Goal: Communication & Community: Ask a question

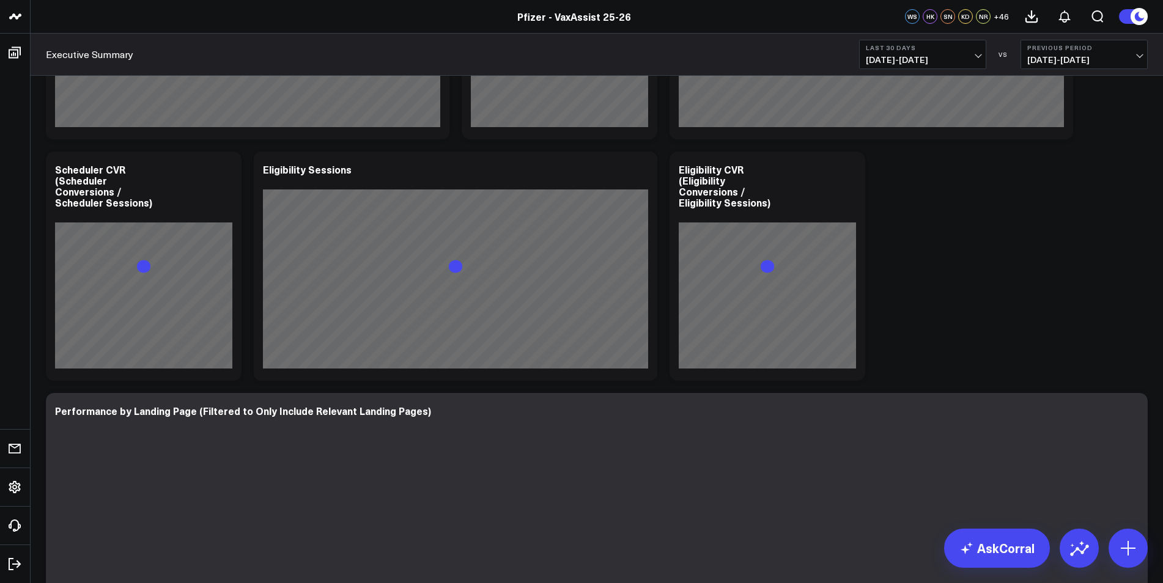
scroll to position [2018, 0]
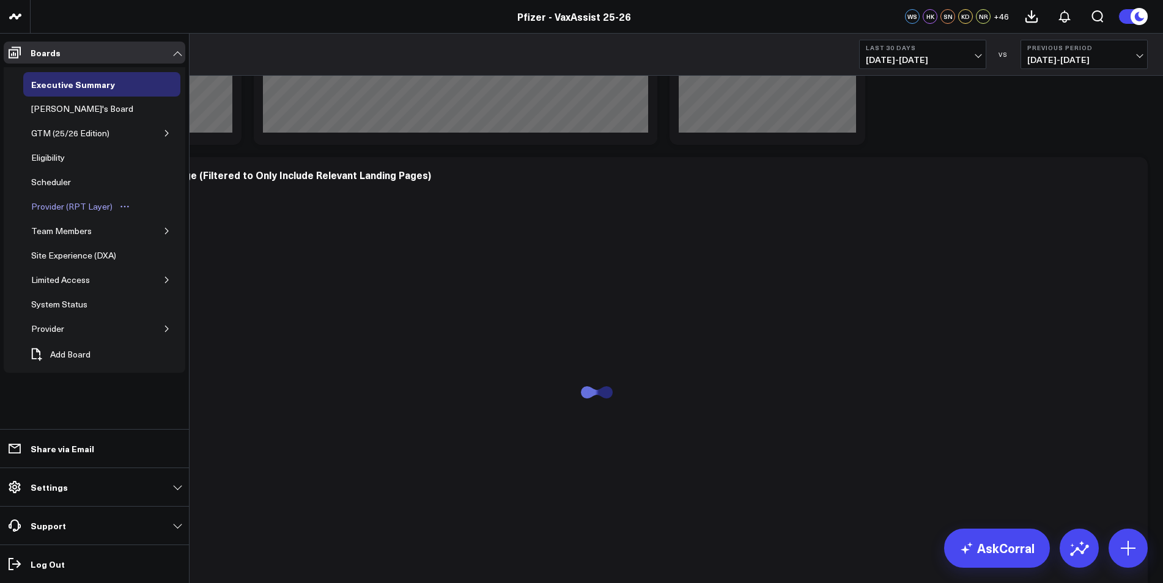
click at [64, 205] on div "Provider (RPT Layer)" at bounding box center [71, 206] width 87 height 15
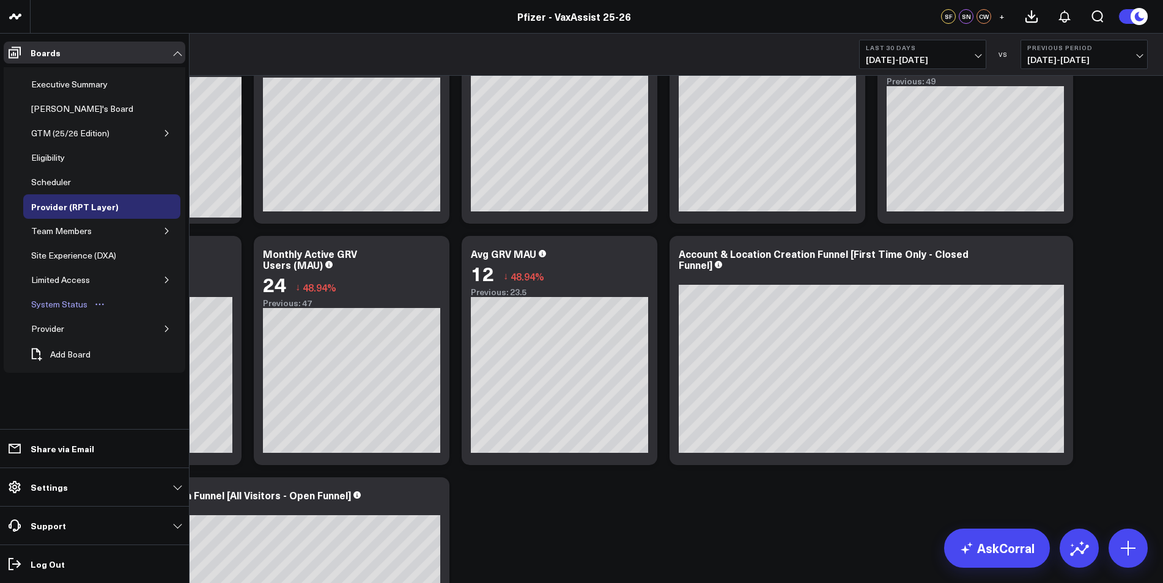
scroll to position [122, 0]
click at [79, 325] on icon "Open board menu" at bounding box center [77, 329] width 10 height 10
click at [159, 326] on div "Provider" at bounding box center [101, 329] width 157 height 24
click at [165, 326] on icon "button" at bounding box center [166, 329] width 3 height 6
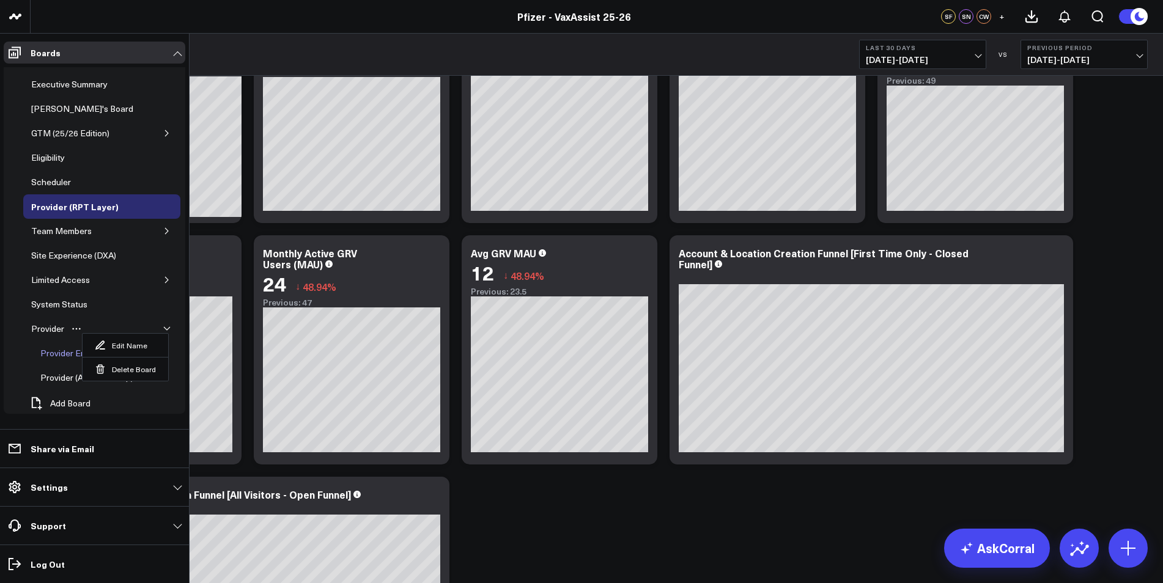
click at [49, 358] on div "Provider Emails" at bounding box center [70, 353] width 66 height 15
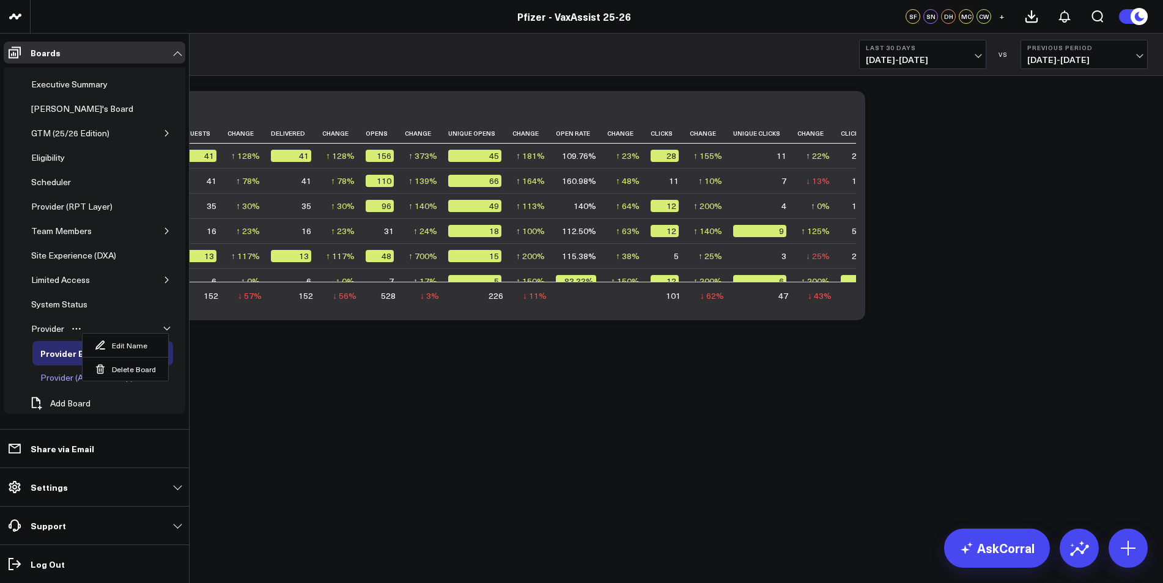
click at [59, 378] on div "Provider (Ad-Hoc Temp)" at bounding box center [86, 378] width 99 height 15
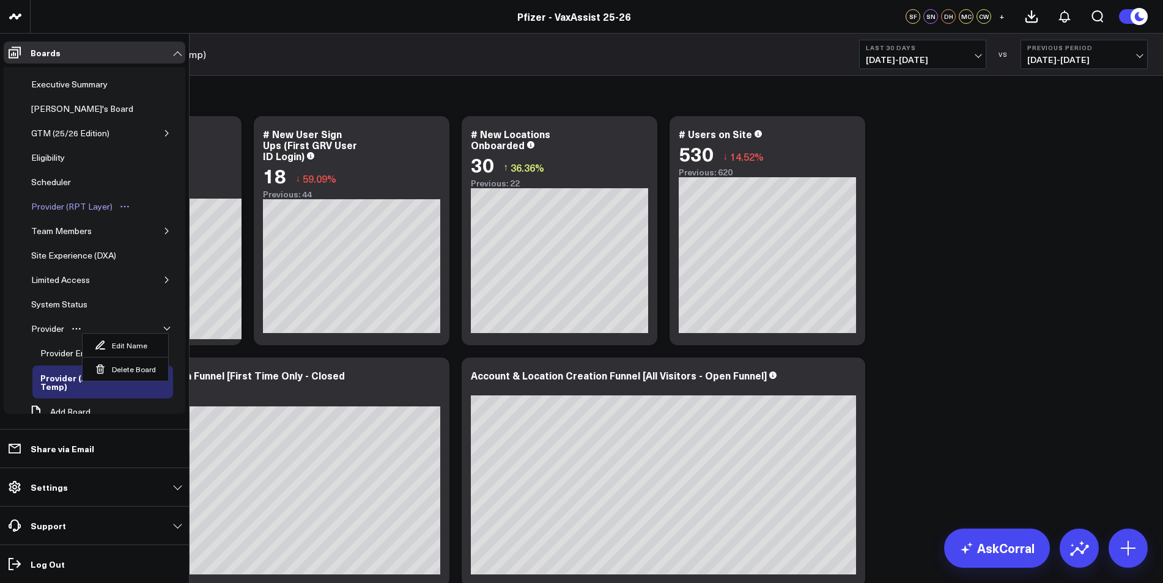
click at [62, 207] on div "Provider (RPT Layer)" at bounding box center [71, 206] width 87 height 15
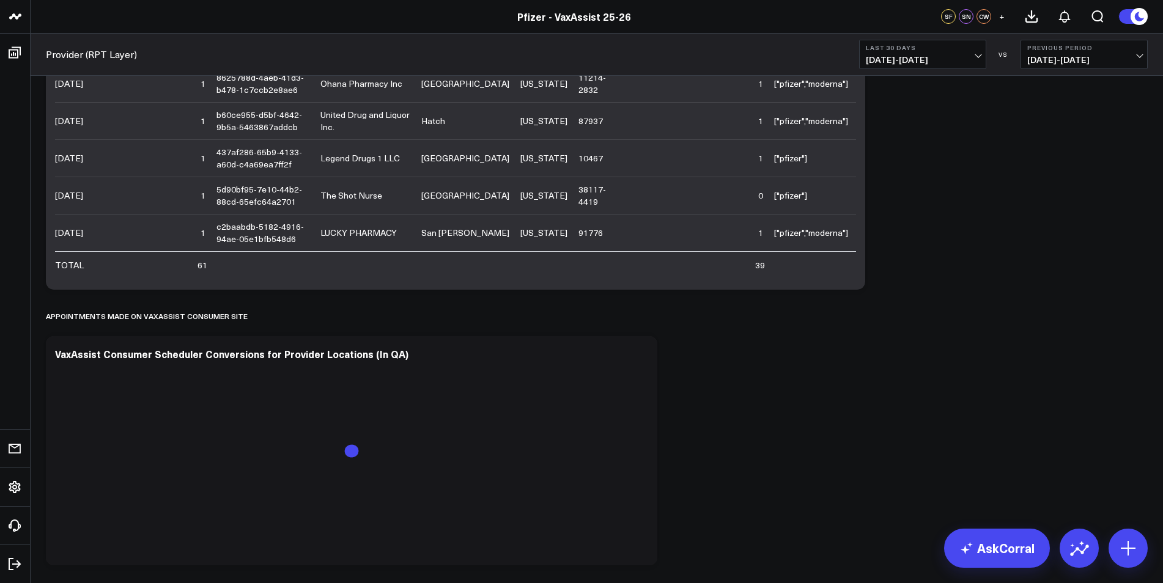
scroll to position [1566, 0]
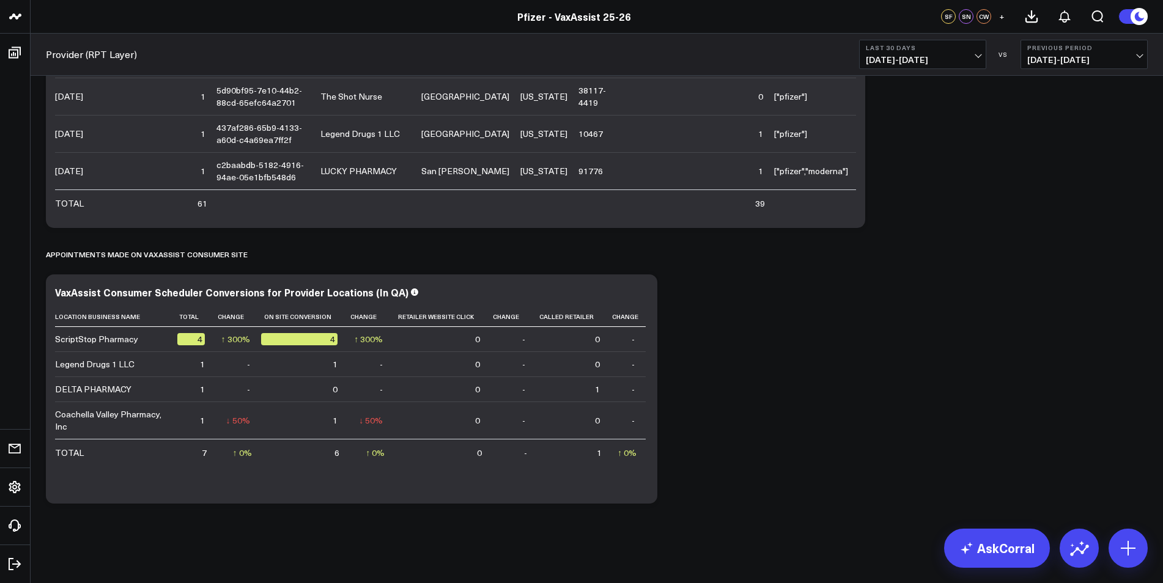
scroll to position [1270, 0]
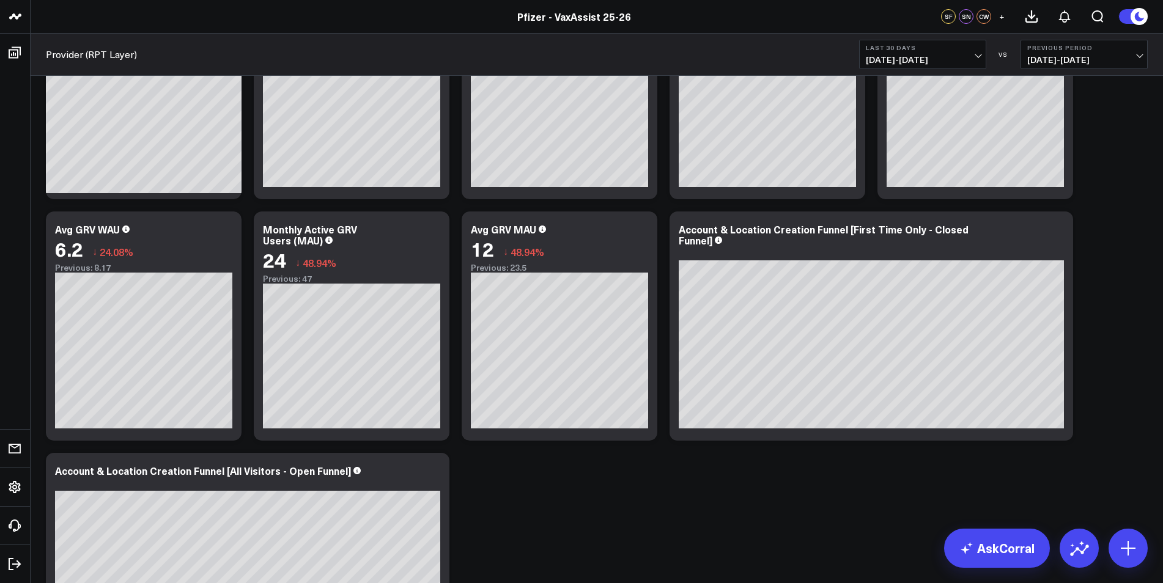
scroll to position [183, 0]
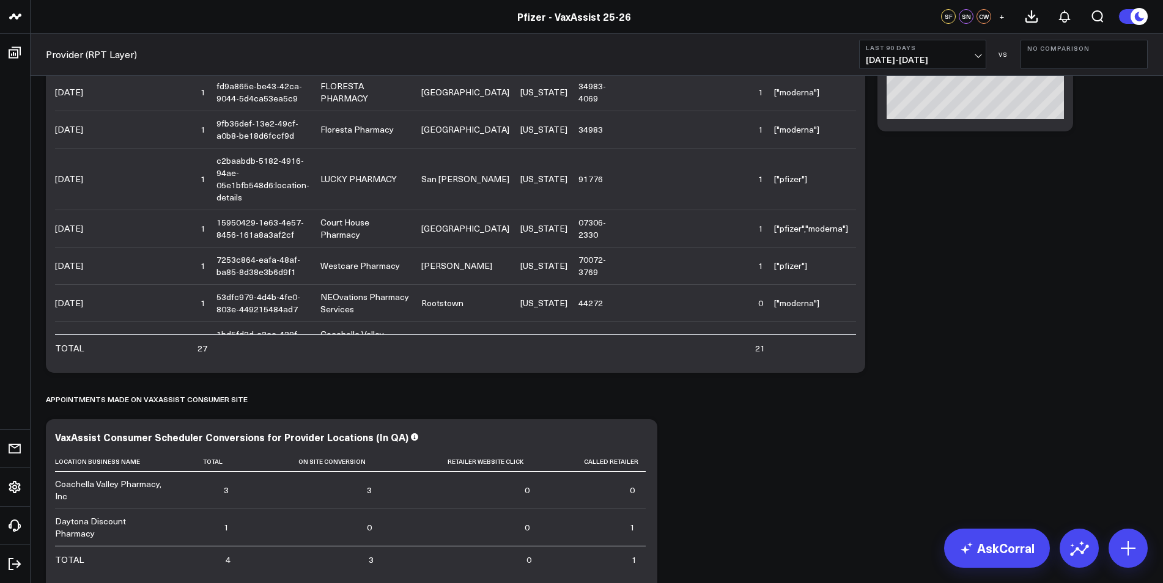
scroll to position [1270, 0]
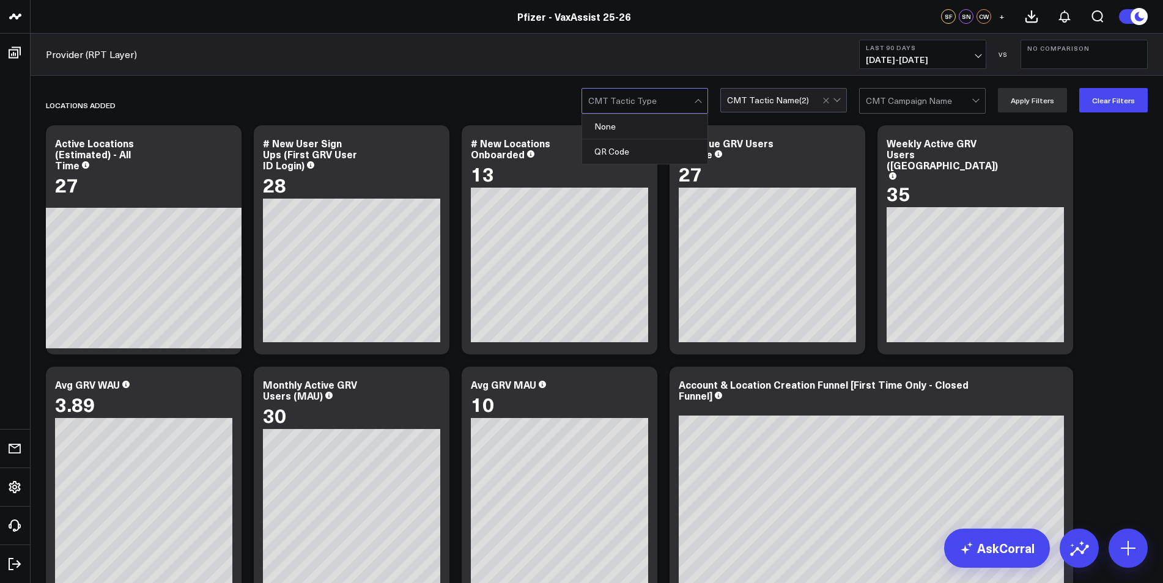
click at [764, 101] on div "CMT Tactic Name ( 2 )" at bounding box center [768, 100] width 82 height 10
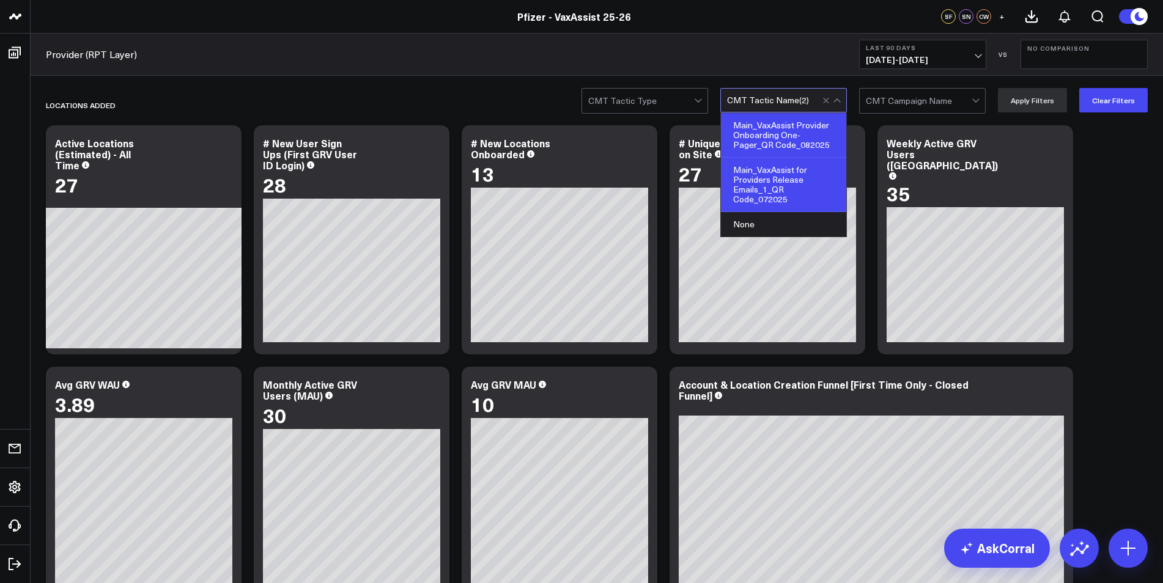
click at [840, 101] on div at bounding box center [836, 101] width 7 height 7
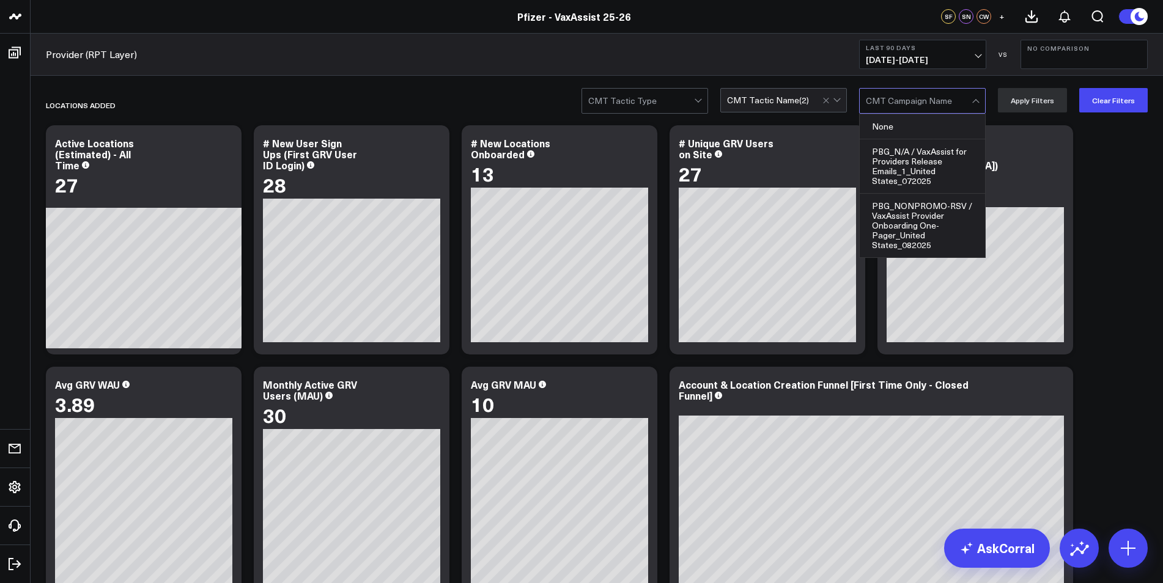
click at [836, 100] on div at bounding box center [832, 100] width 21 height 23
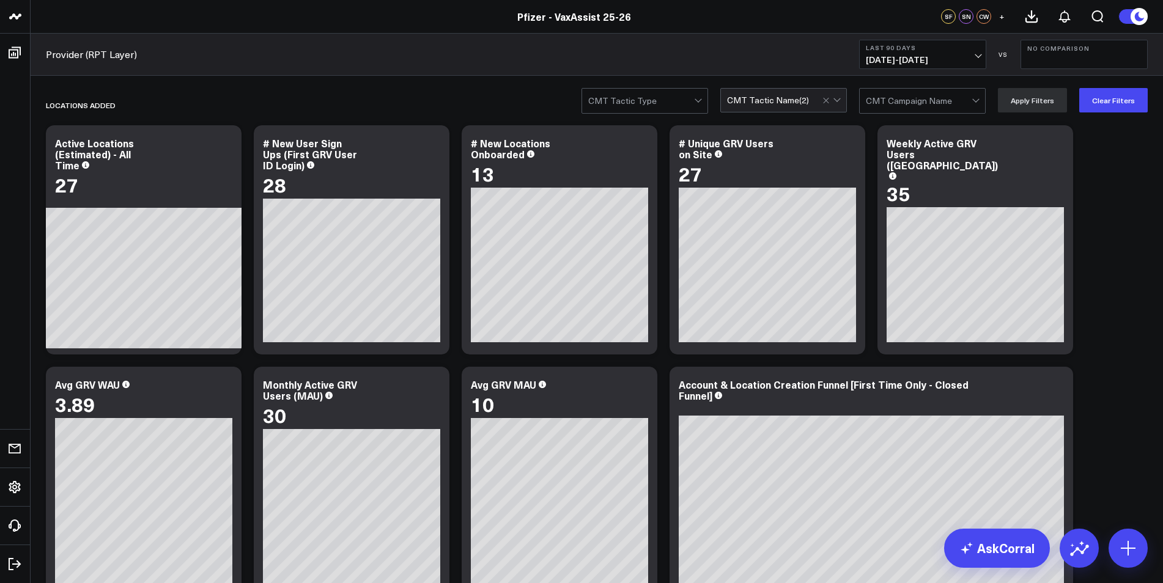
click at [843, 103] on div at bounding box center [832, 100] width 21 height 23
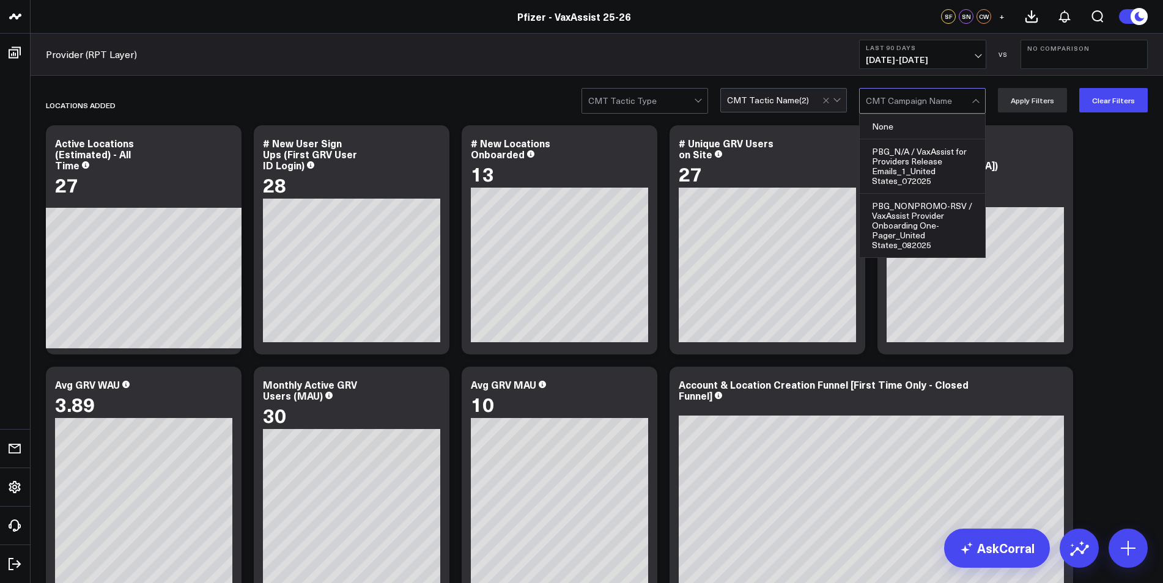
click at [833, 105] on span at bounding box center [833, 100] width 1 height 23
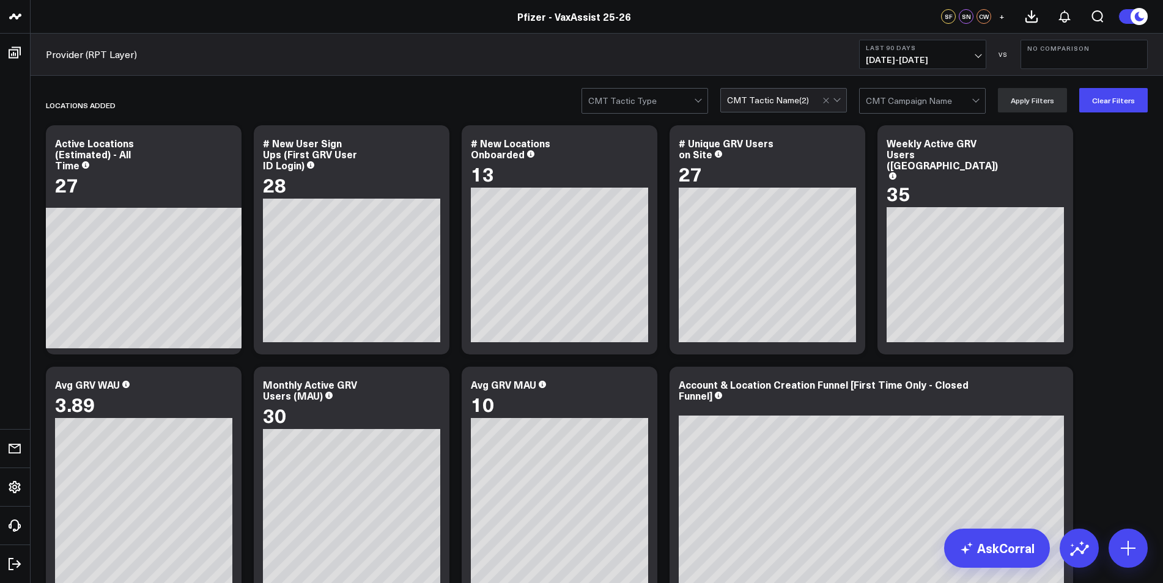
click at [842, 95] on div at bounding box center [832, 100] width 21 height 23
click at [822, 101] on div "CMT Tactic Name ( 2 )" at bounding box center [774, 100] width 95 height 10
click at [838, 103] on div at bounding box center [832, 100] width 21 height 23
click at [843, 101] on div at bounding box center [832, 100] width 21 height 23
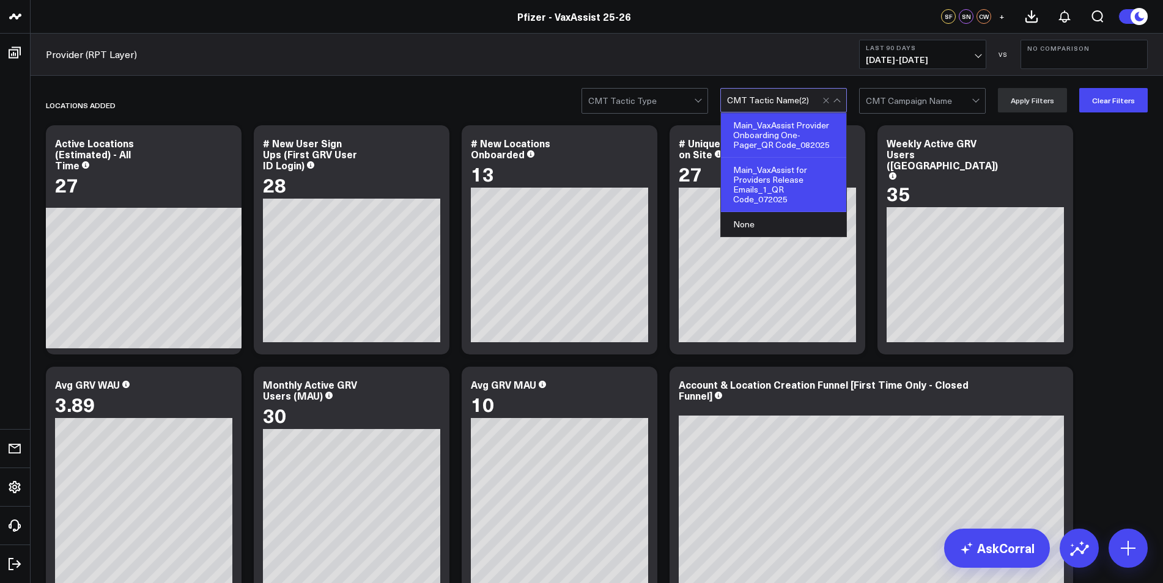
click at [840, 99] on div at bounding box center [836, 101] width 7 height 7
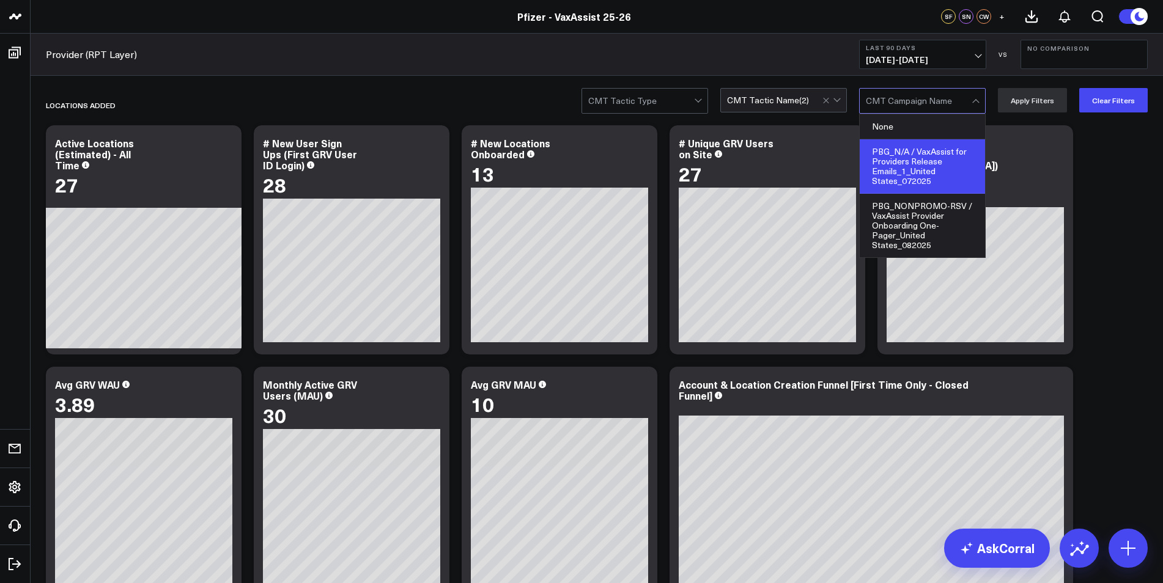
click at [914, 161] on div "PBG_N/A / VaxAssist for Providers Release Emails_1_United States_072025" at bounding box center [922, 166] width 125 height 54
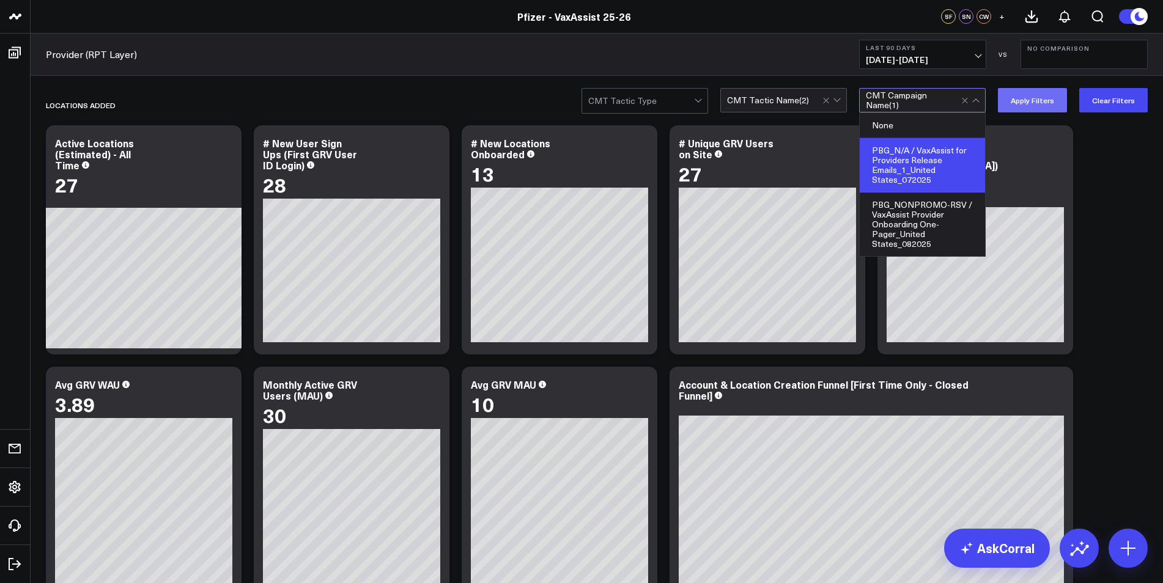
click at [1057, 101] on button "Apply Filters" at bounding box center [1032, 100] width 69 height 24
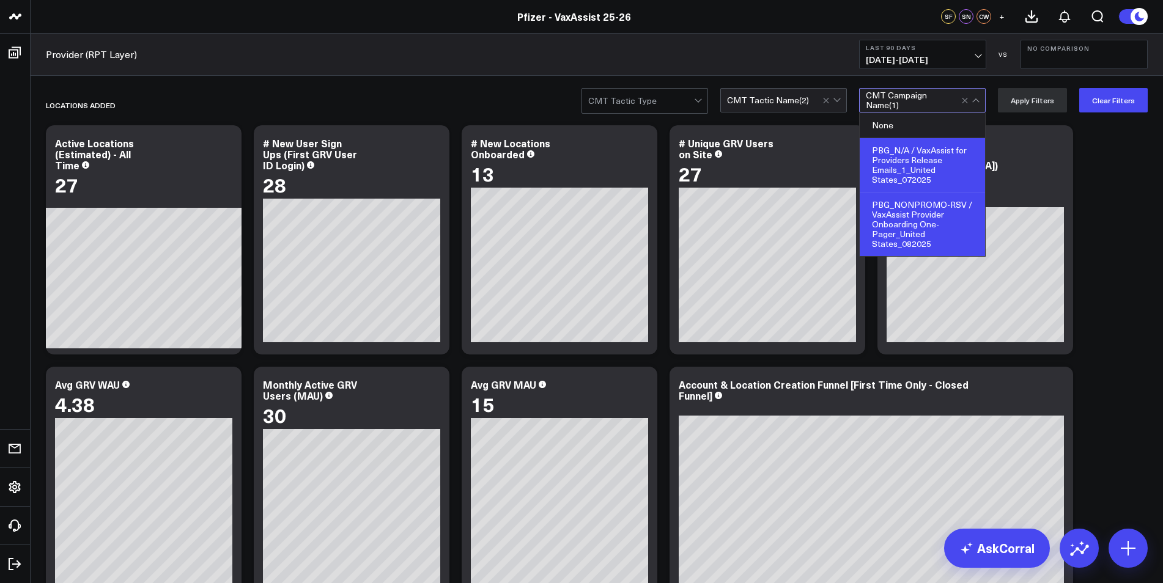
click at [931, 218] on div "PBG_NONPROMO-RSV / VaxAssist Provider Onboarding One-Pager_United States_082025" at bounding box center [922, 225] width 125 height 64
click at [933, 154] on div "PBG_N/A / VaxAssist for Providers Release Emails_1_United States_072025" at bounding box center [922, 165] width 125 height 54
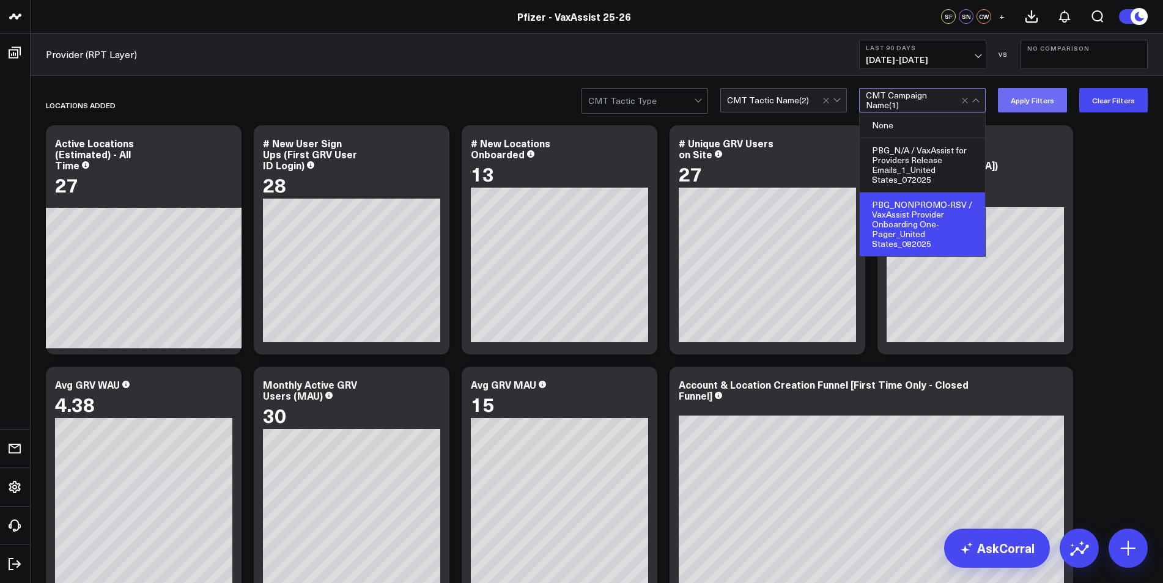
click at [1055, 91] on button "Apply Filters" at bounding box center [1032, 100] width 69 height 24
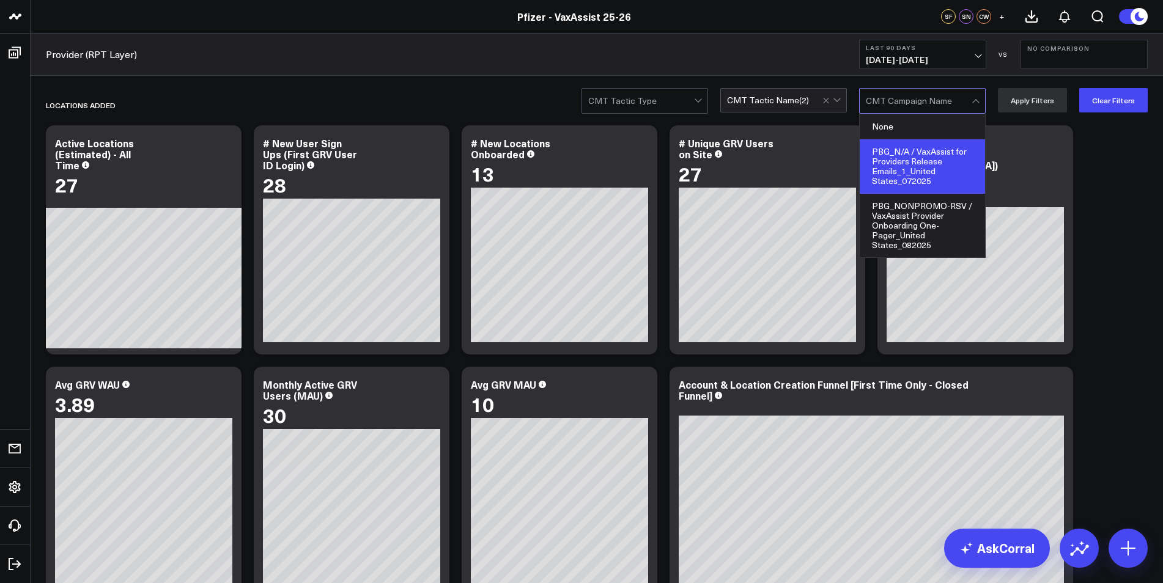
click at [939, 157] on div "PBG_N/A / VaxAssist for Providers Release Emails_1_United States_072025" at bounding box center [922, 166] width 125 height 54
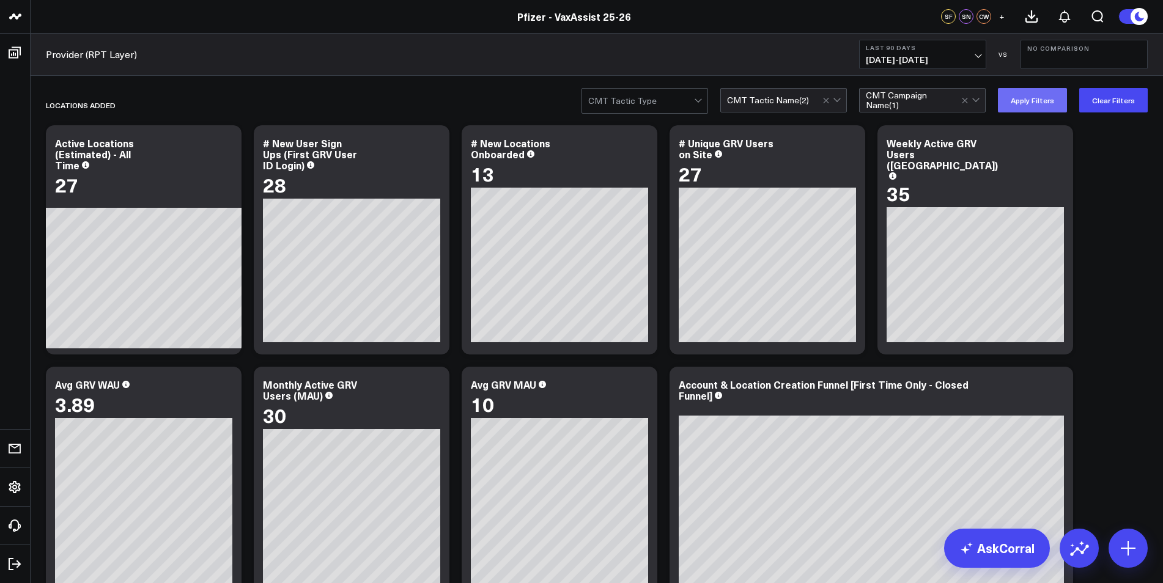
click at [1033, 98] on button "Apply Filters" at bounding box center [1032, 100] width 69 height 24
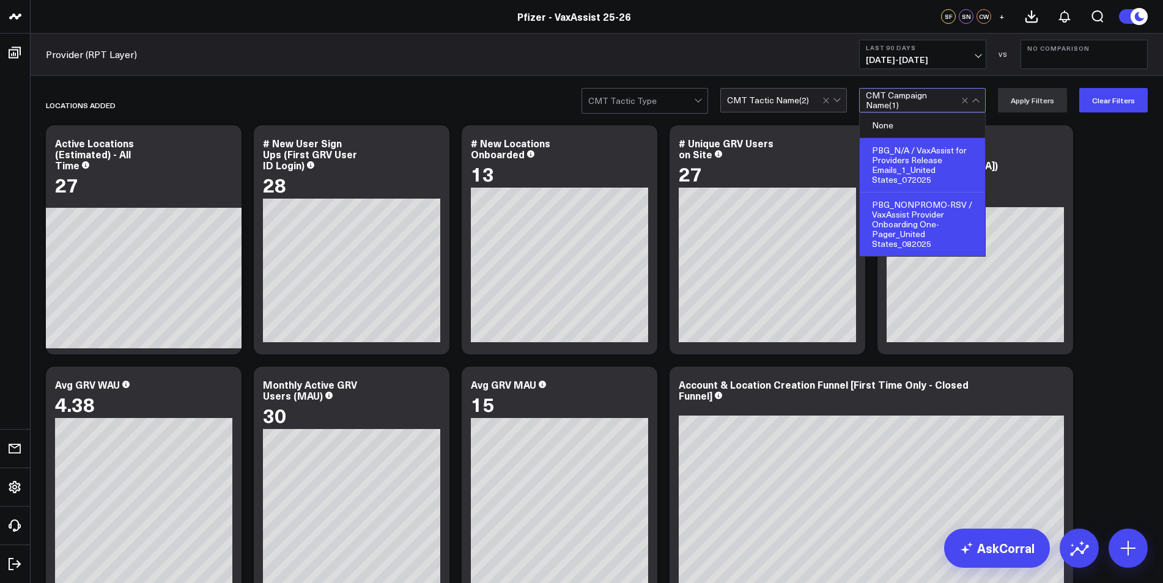
click at [922, 219] on div "PBG_NONPROMO-RSV / VaxAssist Provider Onboarding One-Pager_United States_082025" at bounding box center [922, 225] width 125 height 64
click at [959, 155] on div "PBG_N/A / VaxAssist for Providers Release Emails_1_United States_072025" at bounding box center [922, 165] width 125 height 54
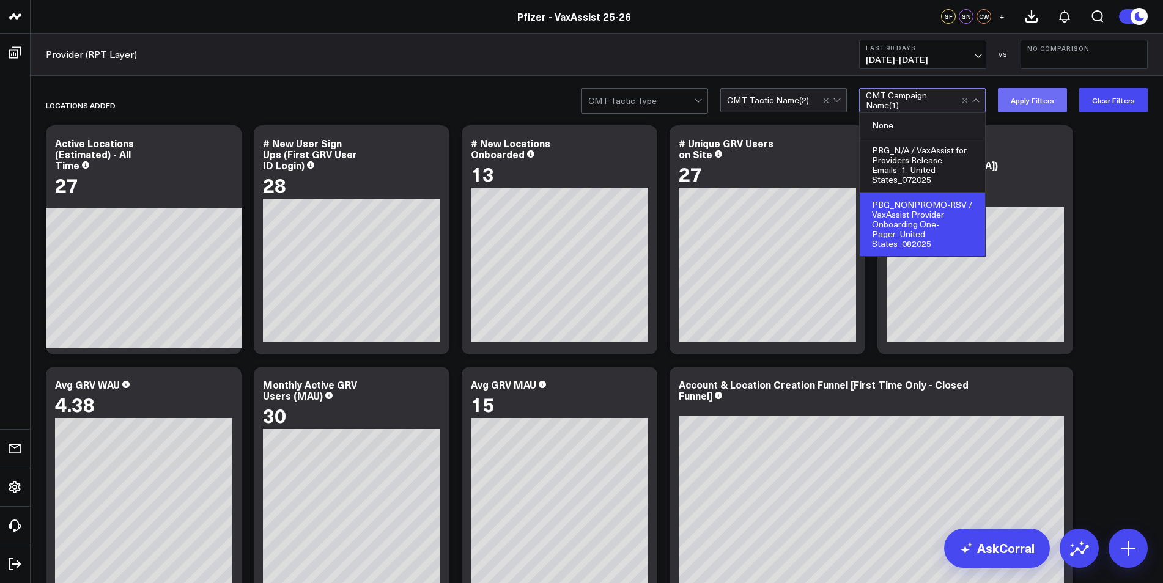
click at [1041, 97] on button "Apply Filters" at bounding box center [1032, 100] width 69 height 24
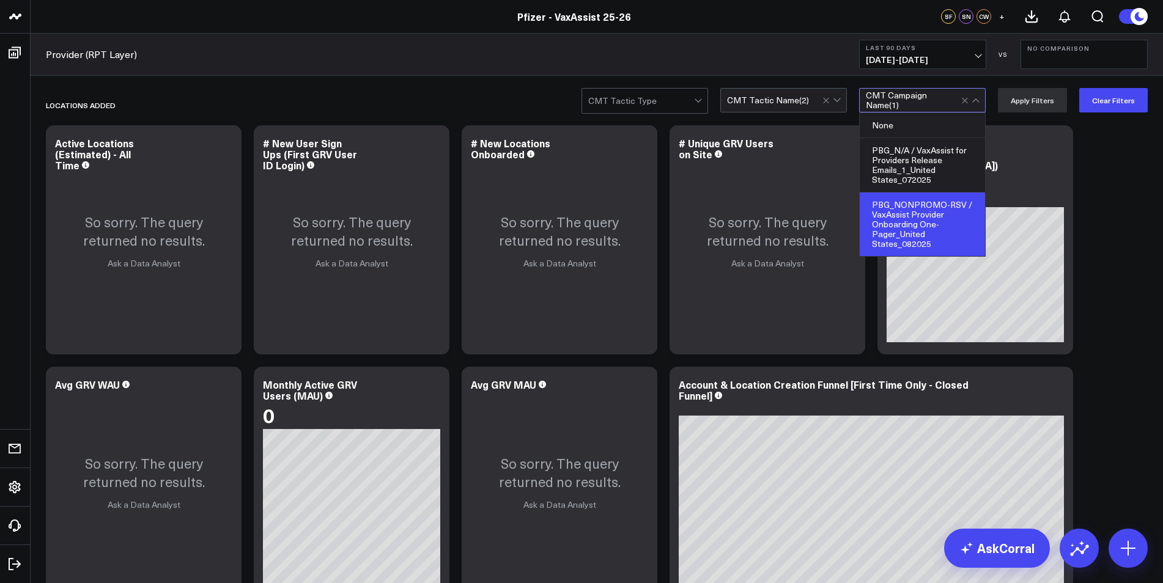
click at [840, 108] on div at bounding box center [832, 100] width 21 height 23
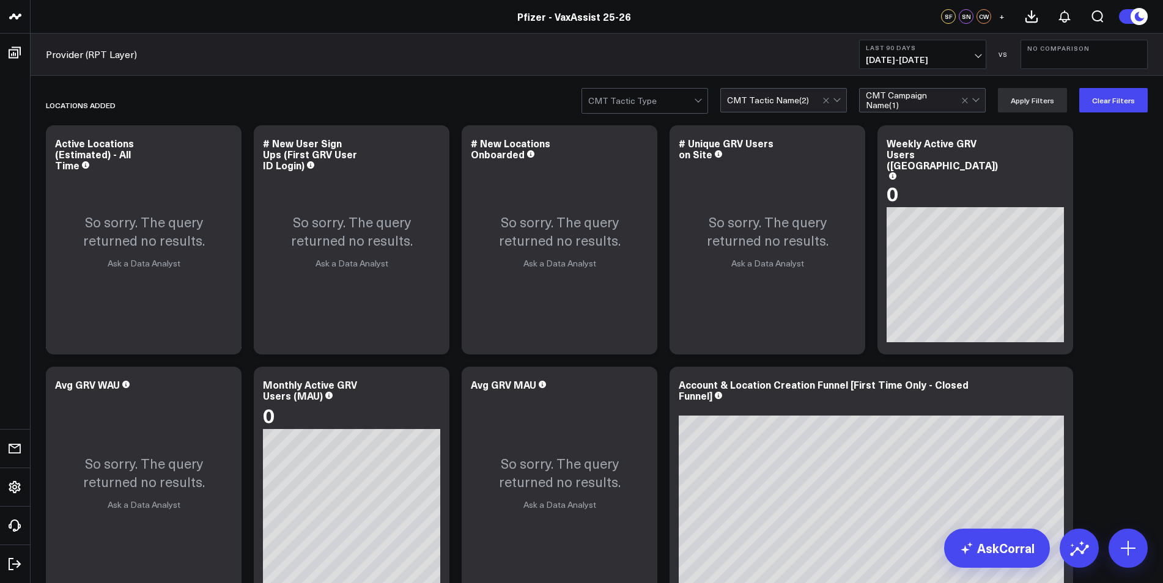
click at [822, 101] on div "CMT Tactic Name ( 2 )" at bounding box center [774, 100] width 95 height 10
click at [856, 97] on div "CMT Tactic Type CMT Tactic Name ( 2 ) option PBG_N/A / VaxAssist for Providers …" at bounding box center [864, 100] width 566 height 24
click at [843, 97] on div at bounding box center [832, 100] width 21 height 23
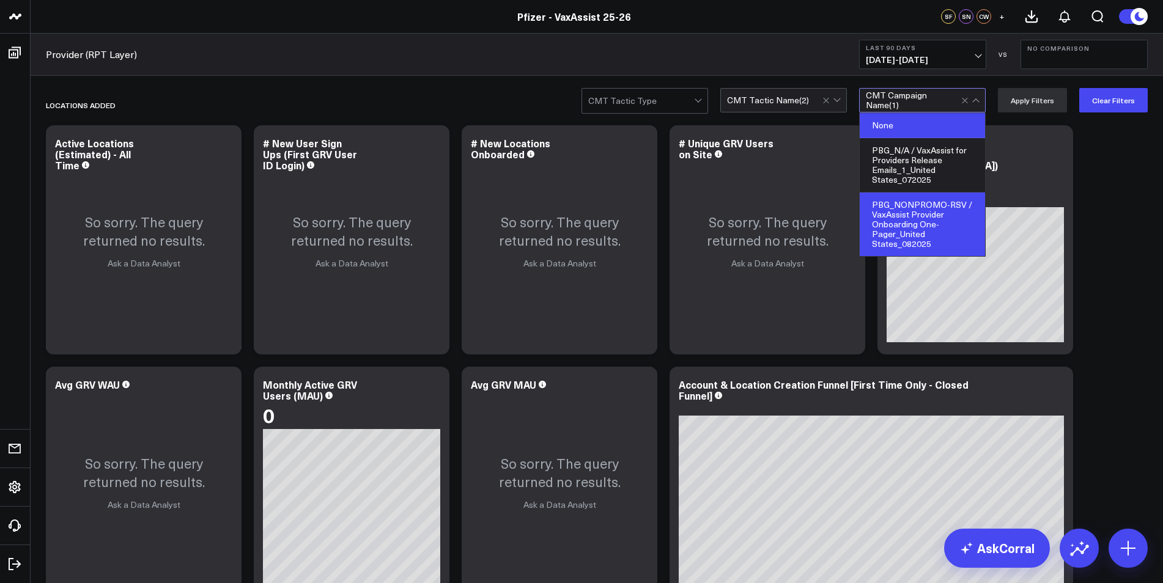
click at [943, 125] on div "None" at bounding box center [922, 125] width 125 height 25
click at [1039, 98] on button "Apply Filters" at bounding box center [1032, 100] width 69 height 24
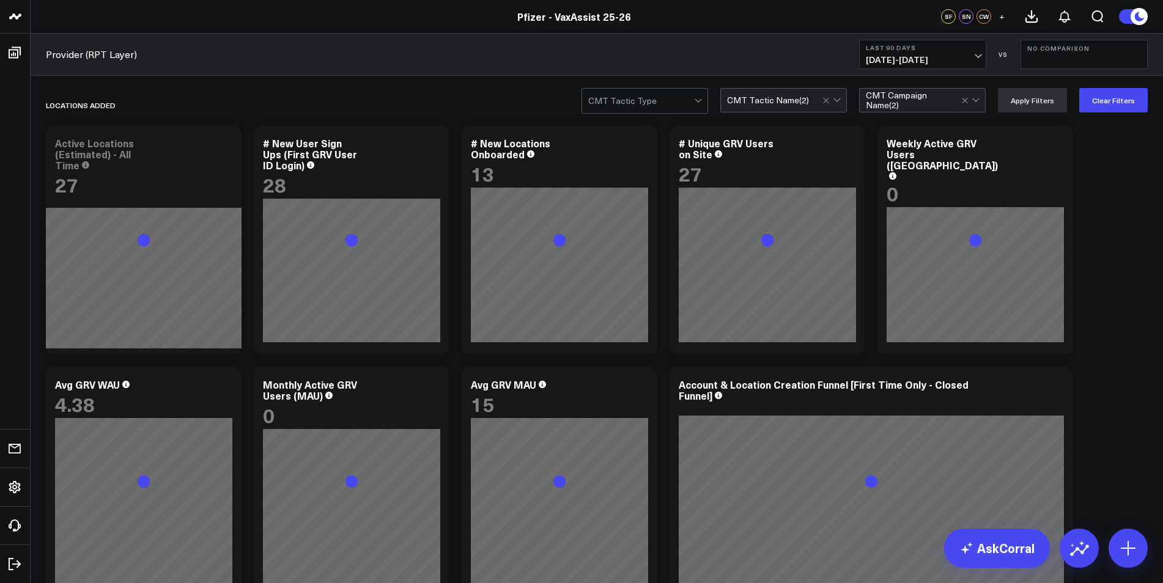
click at [784, 104] on div "CMT Tactic Name ( 2 )" at bounding box center [768, 100] width 82 height 10
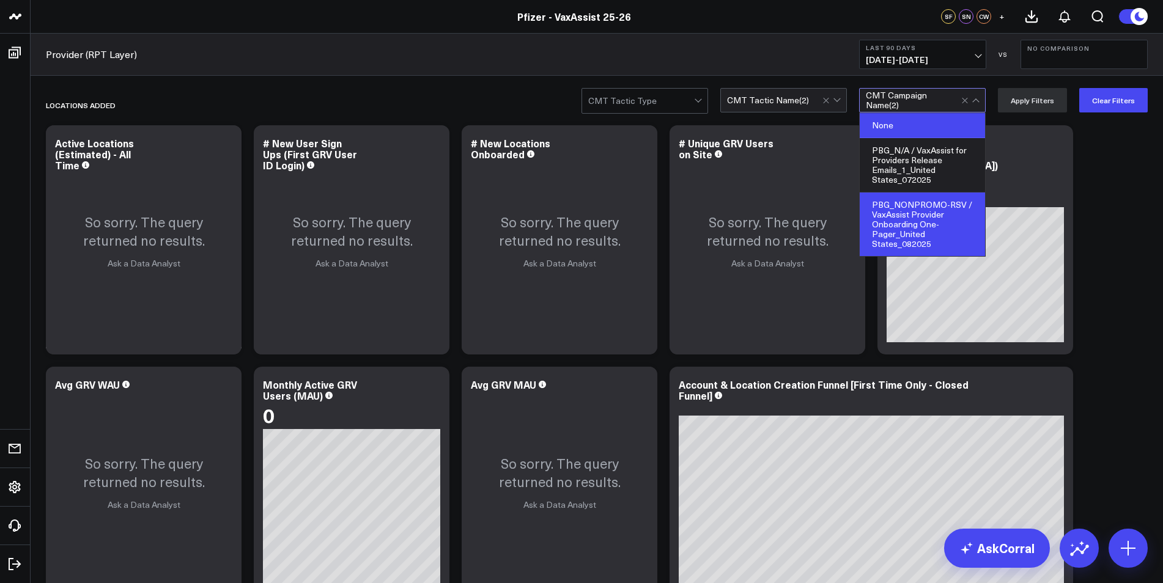
click at [962, 207] on div "PBG_NONPROMO-RSV / VaxAssist Provider Onboarding One-Pager_United States_082025" at bounding box center [922, 225] width 125 height 64
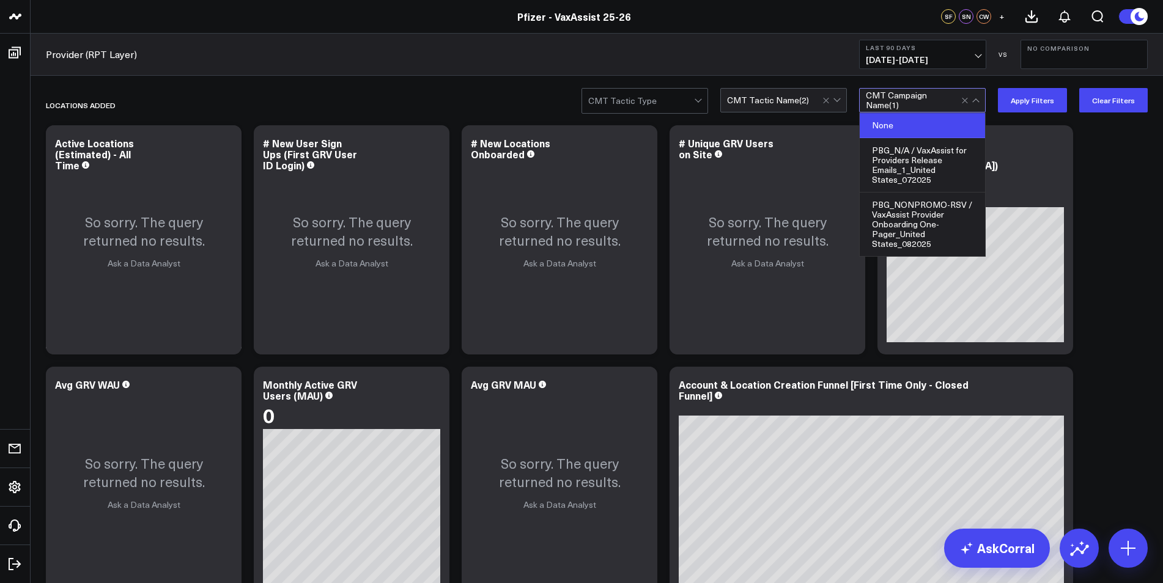
click at [960, 124] on div "None" at bounding box center [922, 125] width 125 height 25
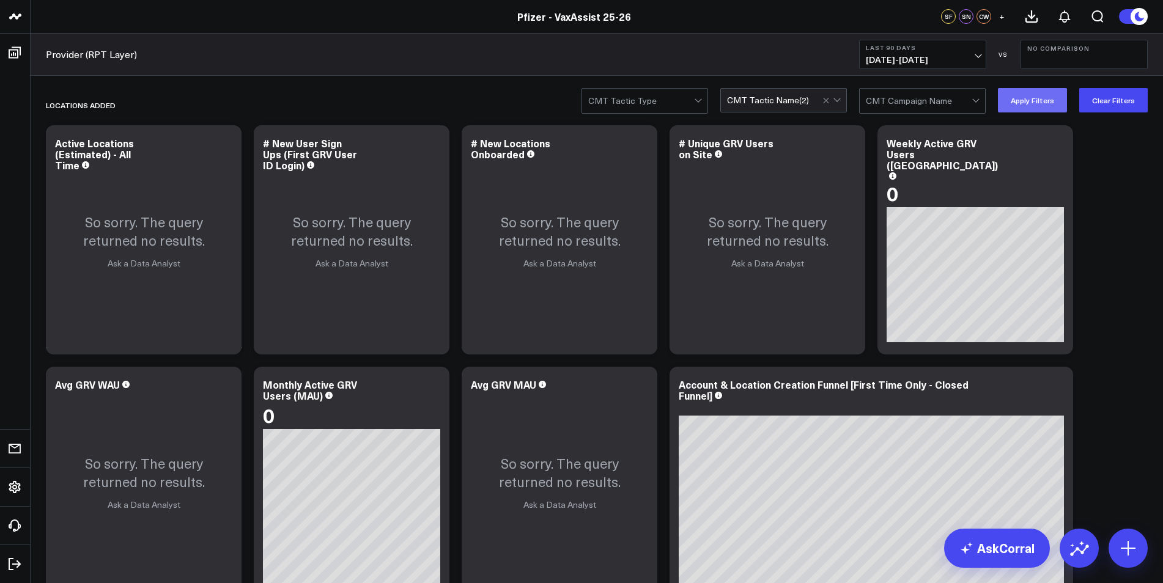
click at [1030, 99] on button "Apply Filters" at bounding box center [1032, 100] width 69 height 24
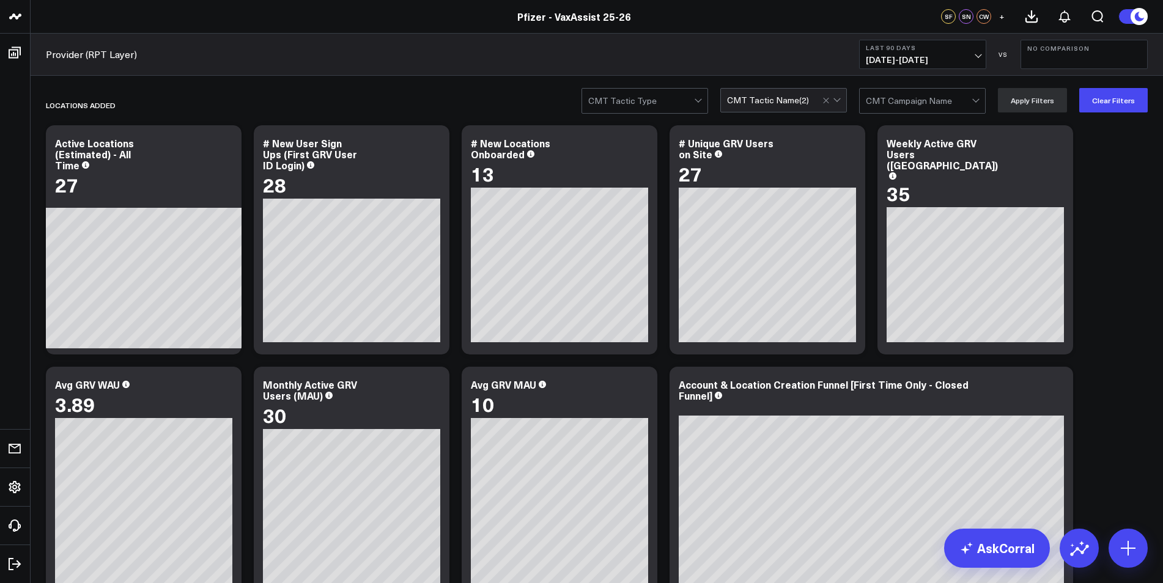
click at [840, 100] on div at bounding box center [836, 98] width 7 height 7
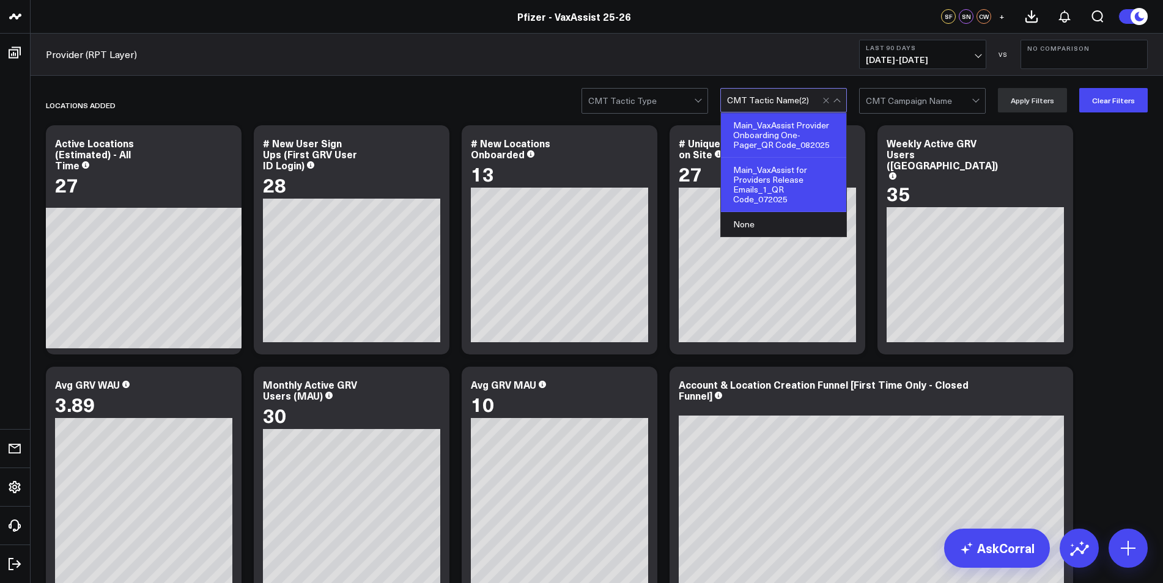
click at [820, 144] on div "Main_VaxAssist Provider Onboarding One-Pager_QR Code_082025" at bounding box center [783, 135] width 125 height 45
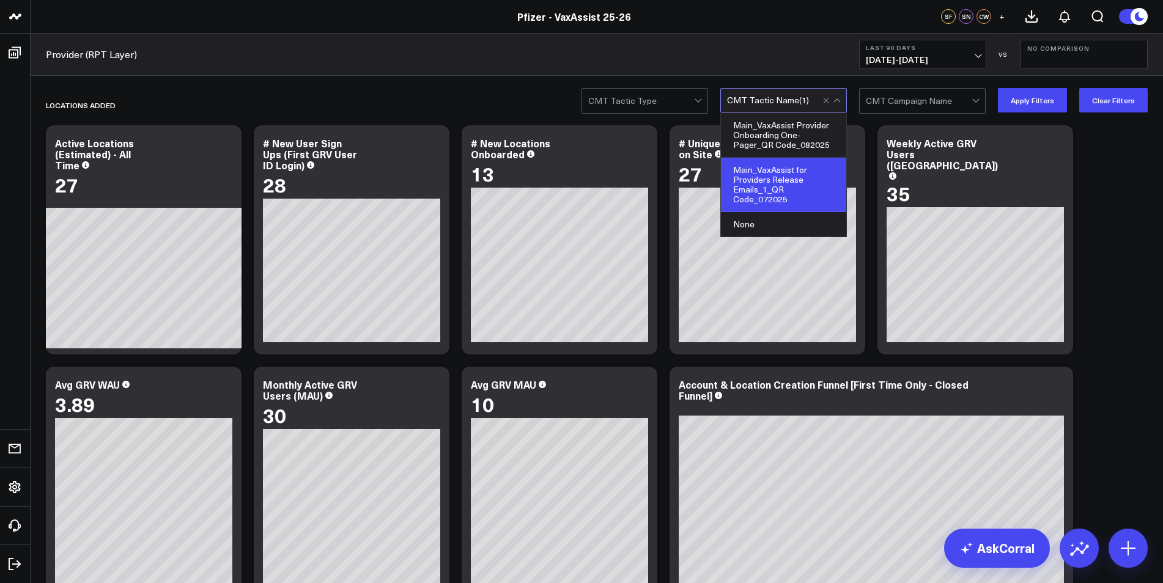
click at [814, 189] on div "Main_VaxAssist for Providers Release Emails_1_QR Code_072025" at bounding box center [783, 185] width 125 height 54
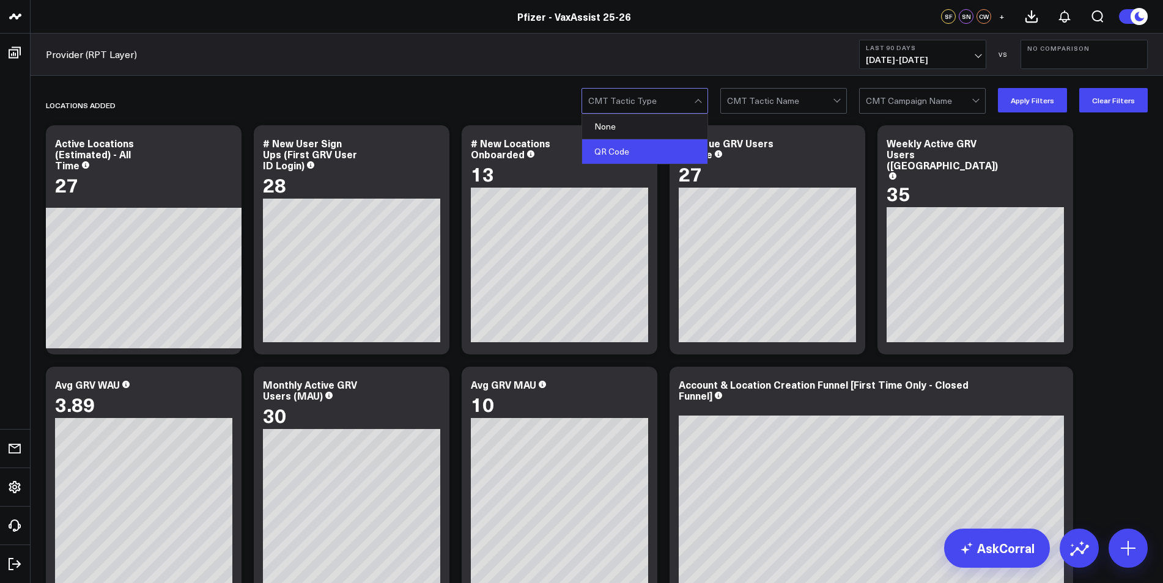
click at [676, 144] on div "QR Code" at bounding box center [644, 151] width 125 height 24
click at [677, 127] on div "None" at bounding box center [644, 125] width 125 height 25
click at [701, 102] on div at bounding box center [698, 101] width 7 height 7
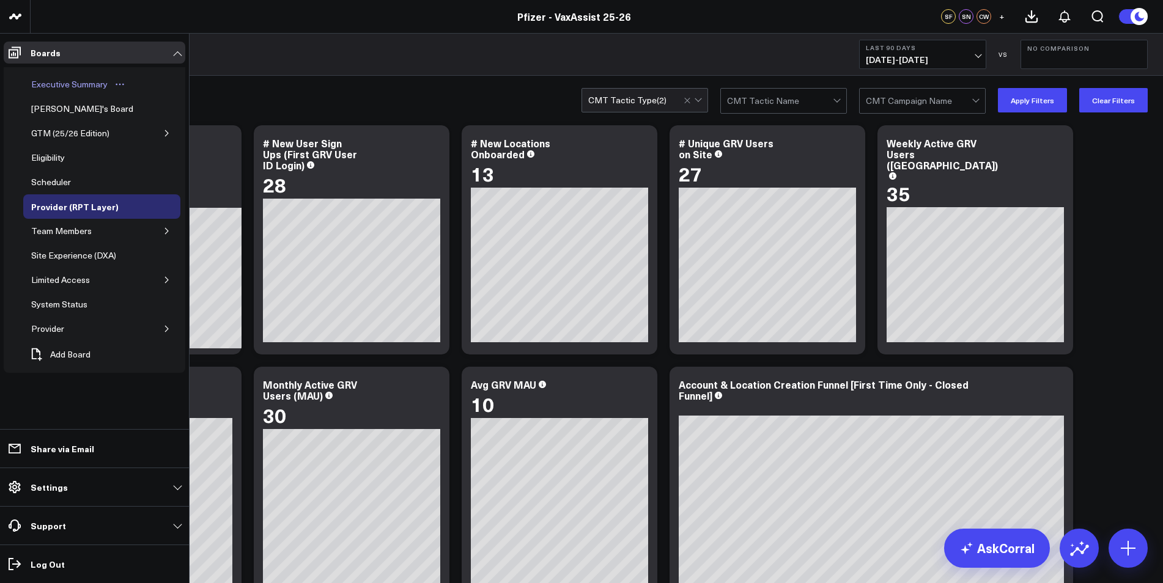
drag, startPoint x: 62, startPoint y: 79, endPoint x: 111, endPoint y: 76, distance: 49.0
click at [62, 79] on div "Executive Summary" at bounding box center [69, 84] width 83 height 15
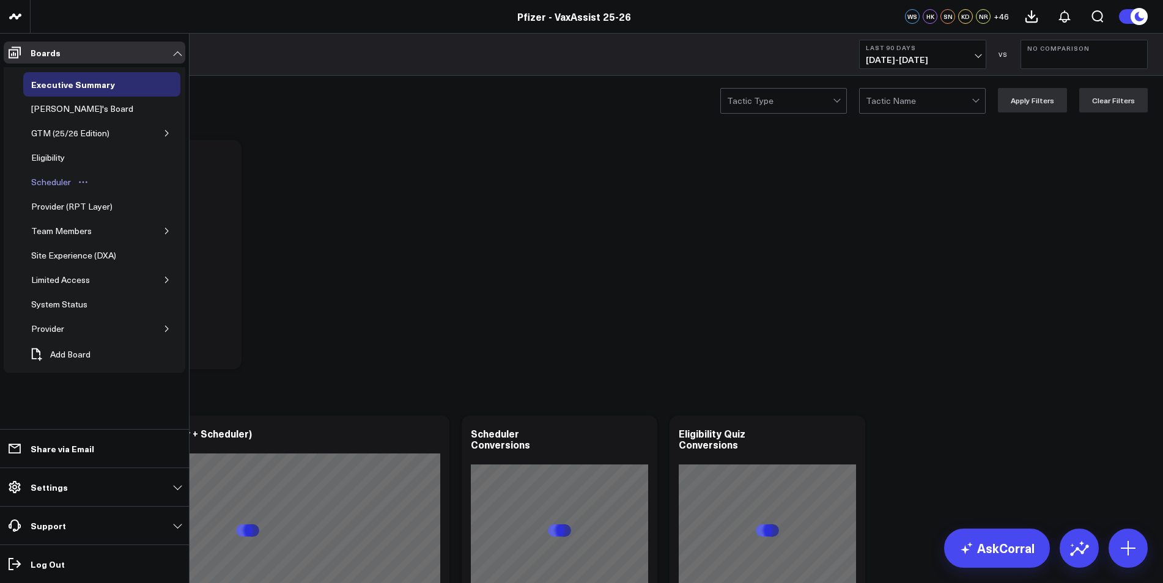
click at [62, 178] on div "Scheduler" at bounding box center [51, 182] width 46 height 15
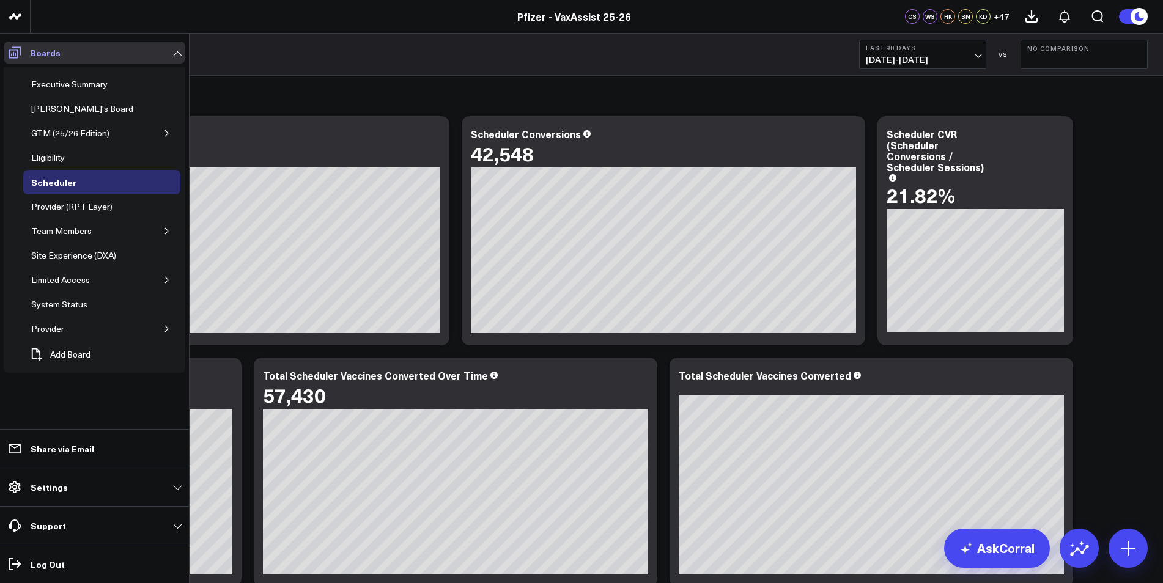
click at [15, 47] on icon at bounding box center [15, 53] width 12 height 12
click at [76, 78] on div "Executive Summary" at bounding box center [69, 84] width 83 height 15
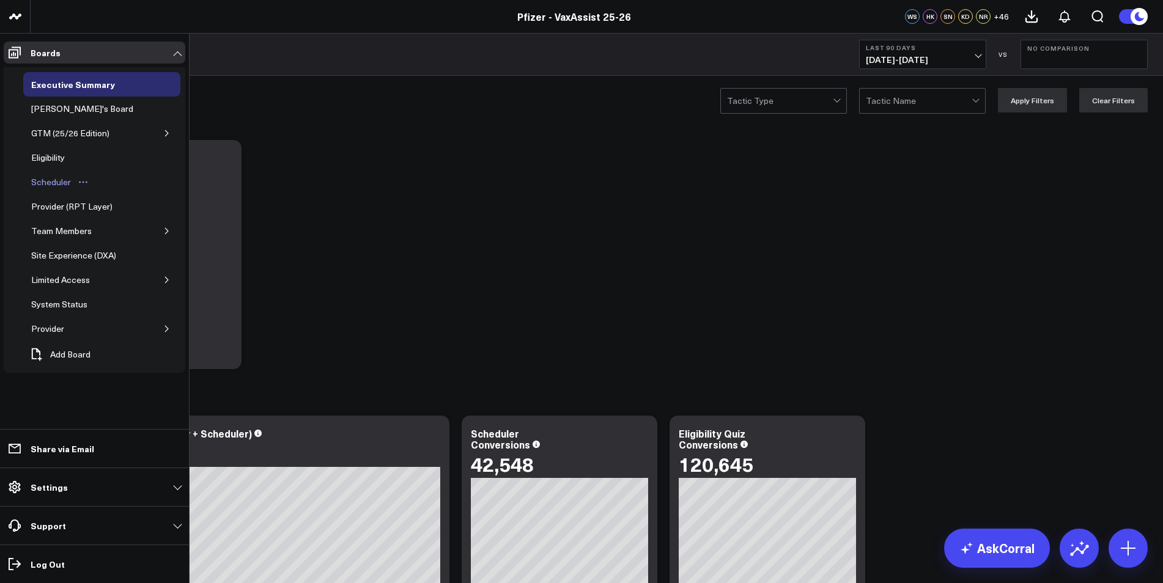
click at [53, 180] on div "Scheduler" at bounding box center [51, 182] width 46 height 15
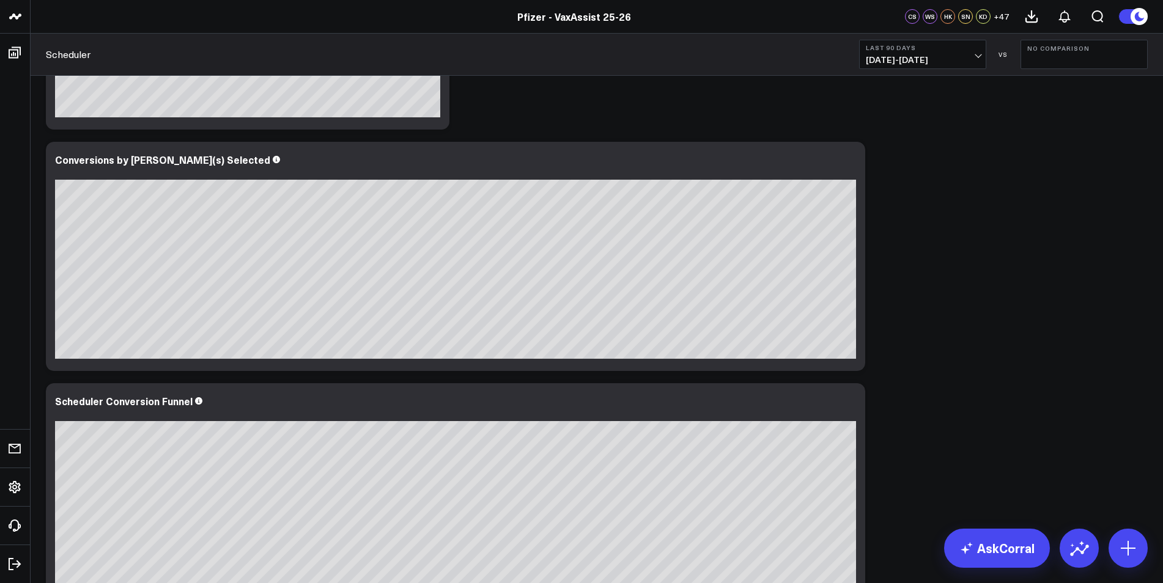
scroll to position [795, 0]
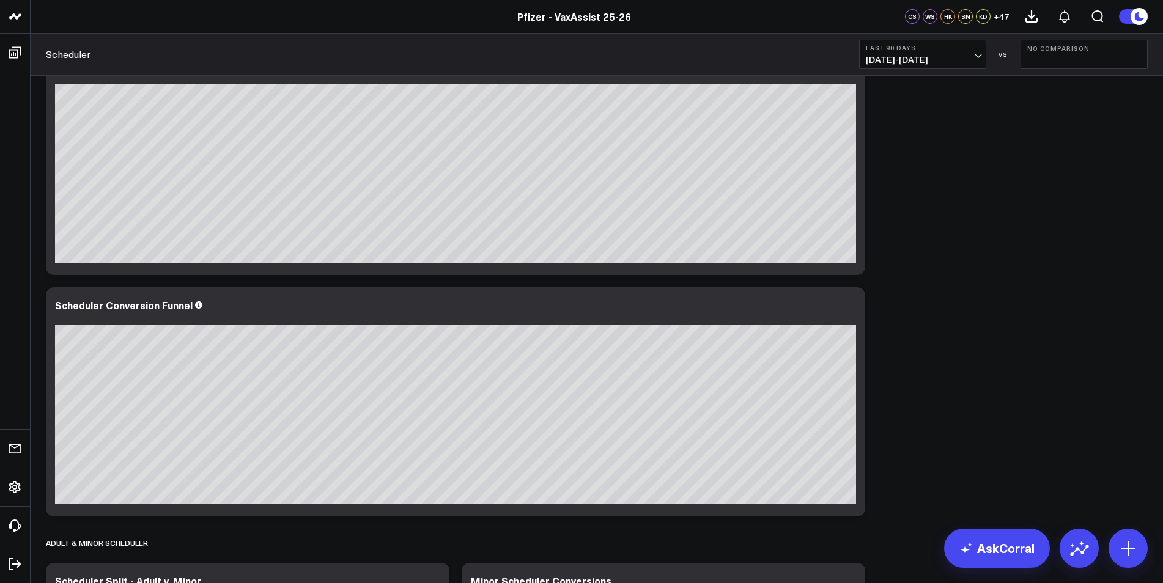
click at [939, 56] on span "[DATE] - [DATE]" at bounding box center [923, 60] width 114 height 10
click at [935, 100] on link "Last 7 Days" at bounding box center [923, 104] width 126 height 23
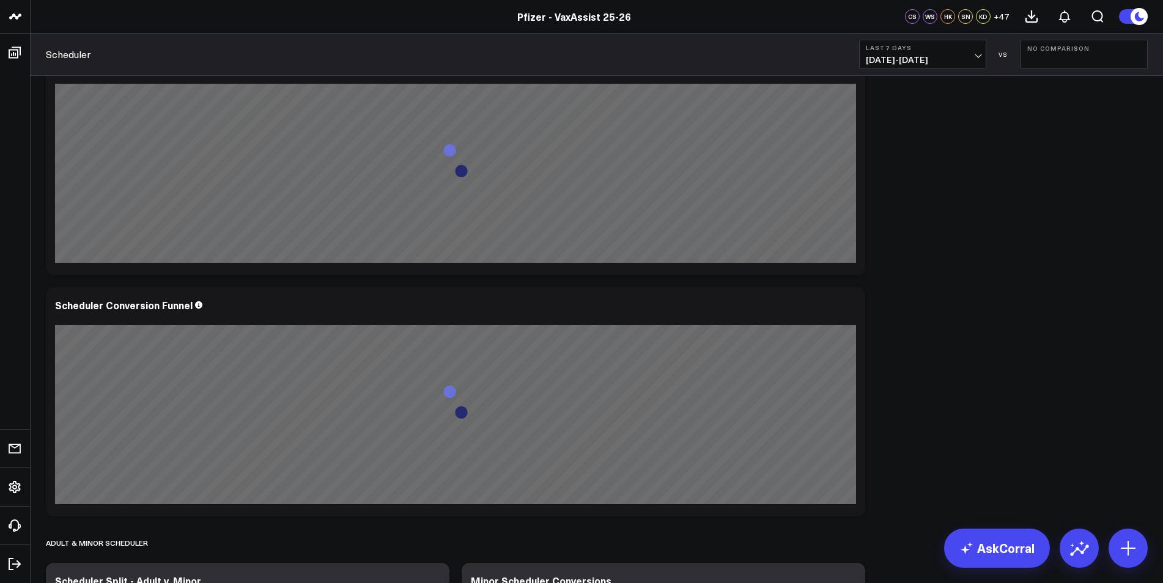
click at [1059, 59] on button "No Comparison" at bounding box center [1083, 54] width 127 height 29
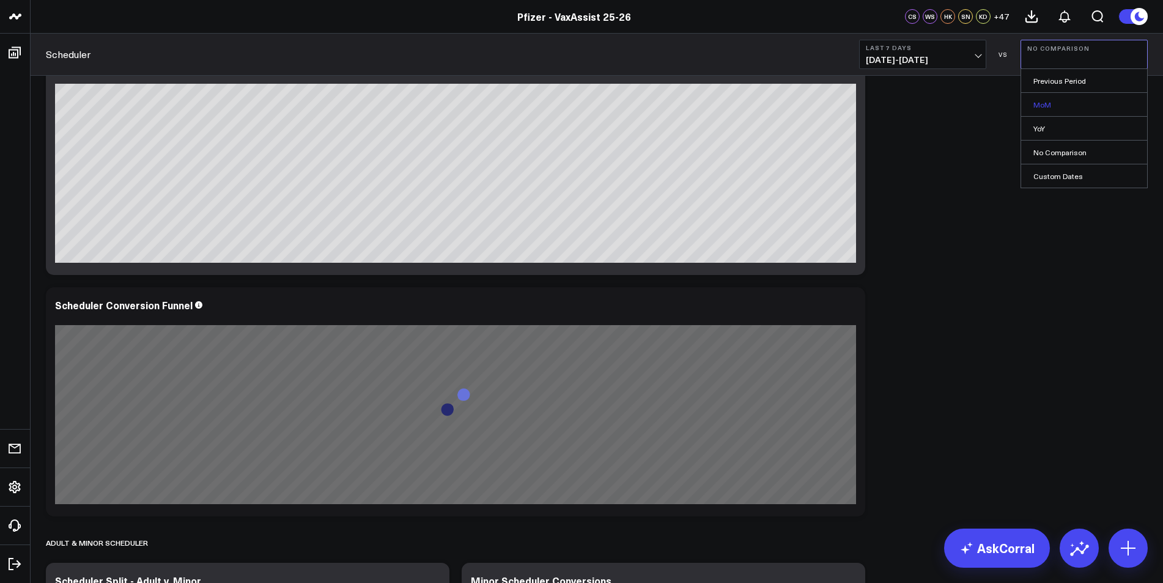
click at [1063, 106] on link "MoM" at bounding box center [1084, 104] width 126 height 23
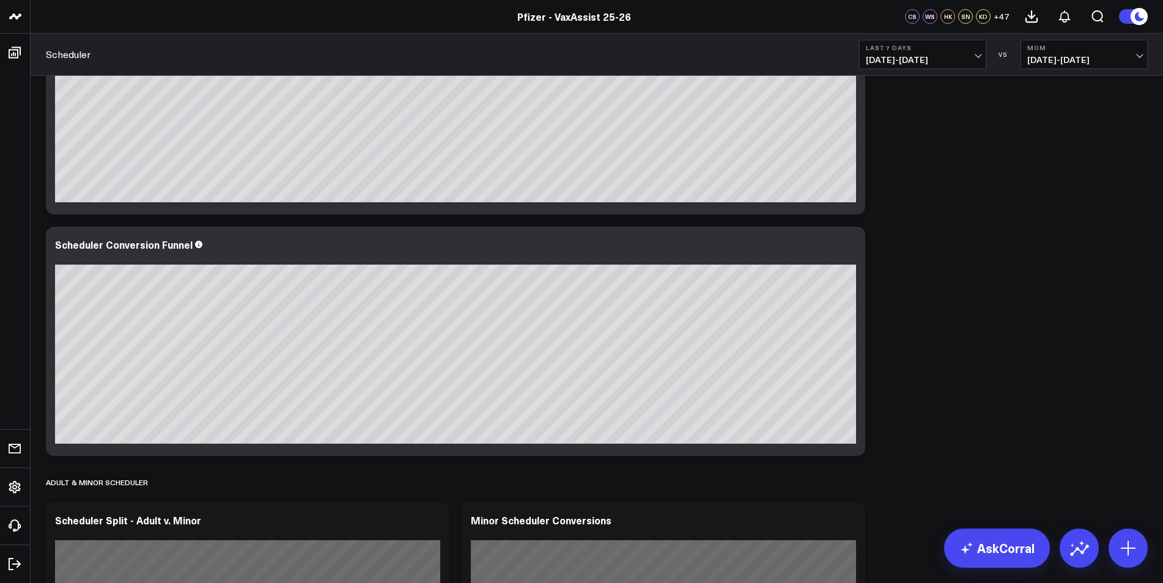
scroll to position [917, 0]
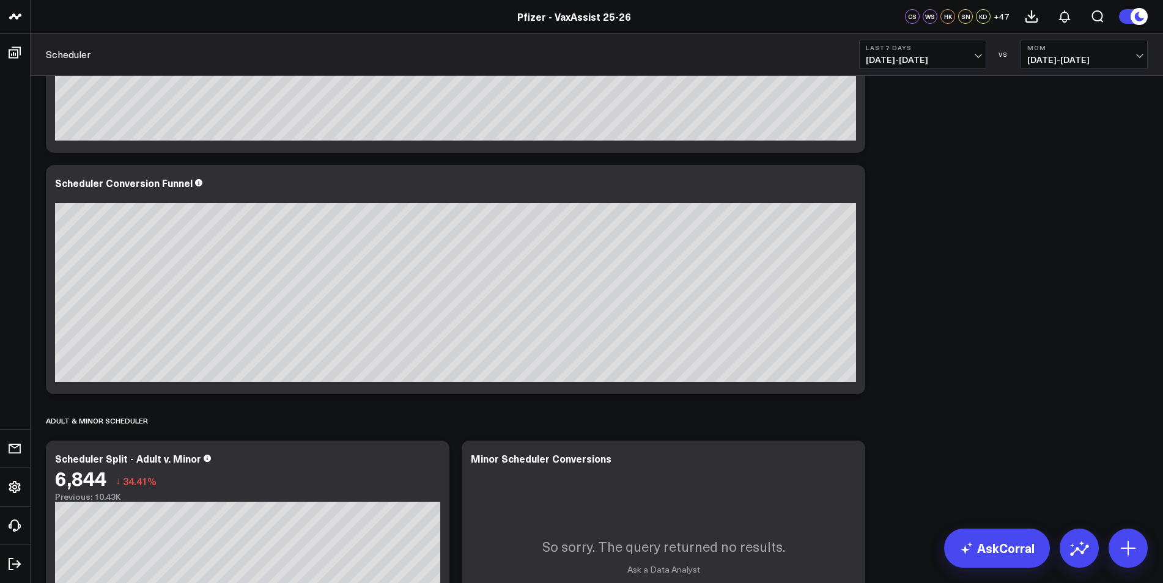
click at [962, 59] on span "[DATE] - [DATE]" at bounding box center [923, 60] width 114 height 10
click at [915, 125] on link "Last 30 Days" at bounding box center [923, 128] width 126 height 23
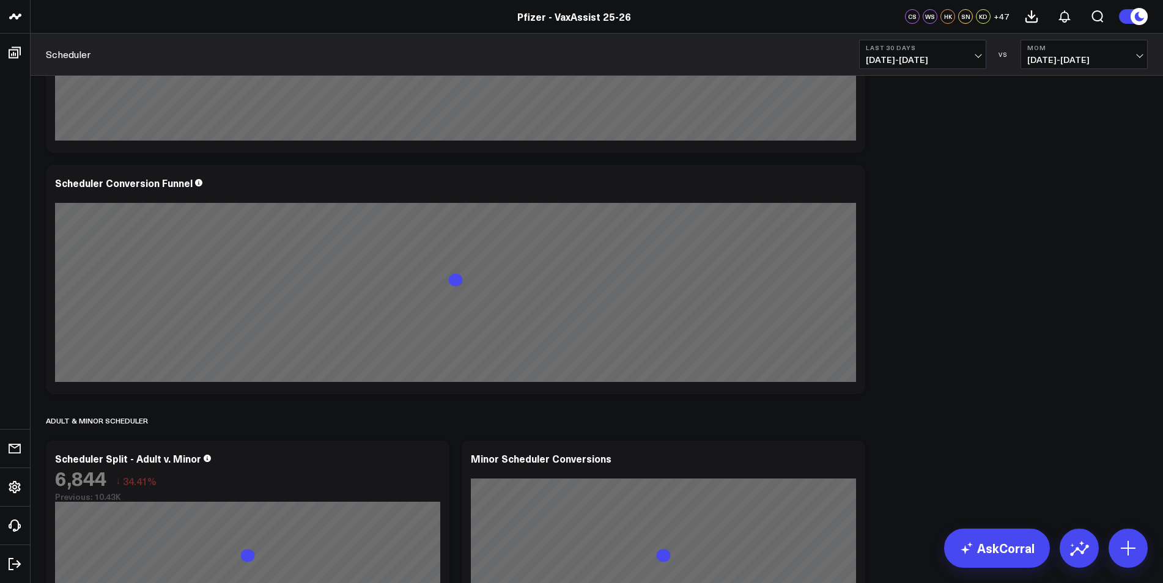
click at [1064, 57] on span "[DATE] - [DATE]" at bounding box center [1084, 60] width 114 height 10
click at [1052, 75] on link "Previous Period" at bounding box center [1084, 80] width 126 height 23
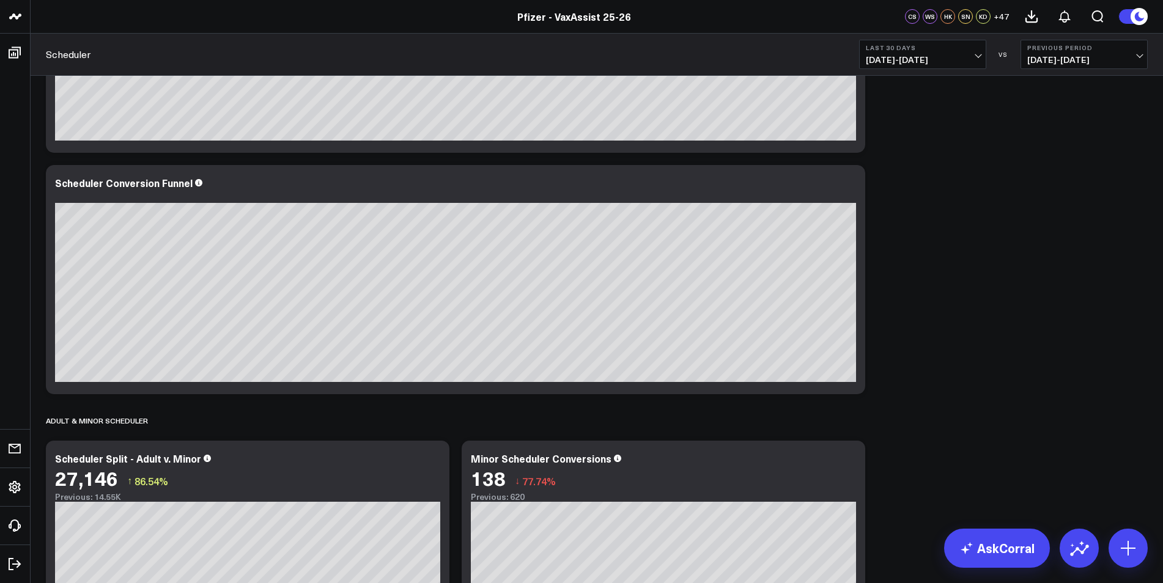
click at [930, 61] on span "[DATE] - [DATE]" at bounding box center [923, 60] width 114 height 10
click at [904, 391] on link "Custom Dates" at bounding box center [923, 390] width 126 height 23
select select "9"
select select "2025"
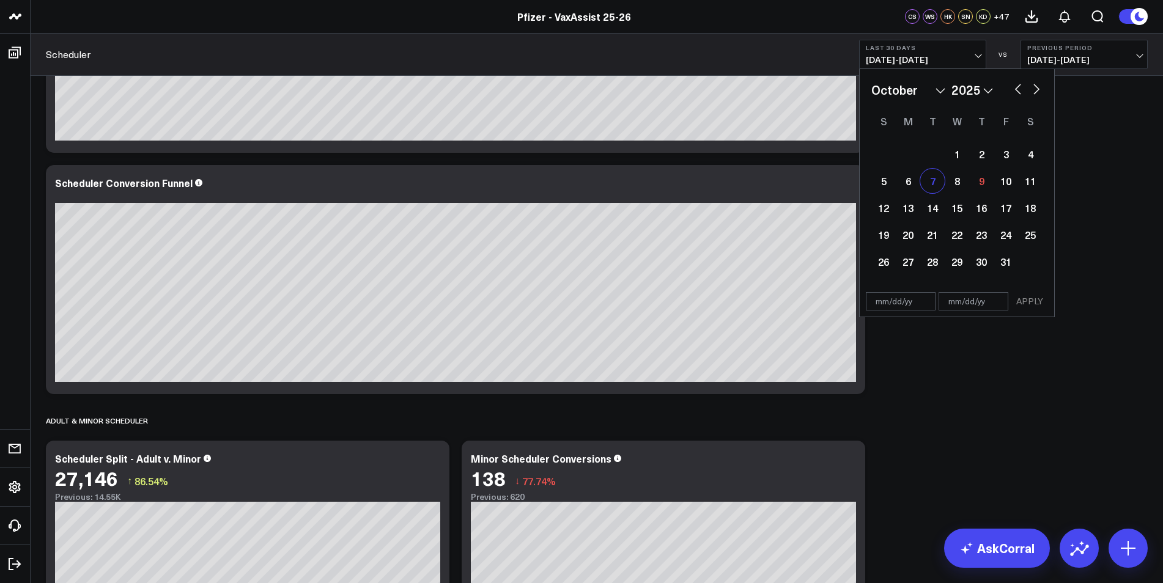
click at [932, 184] on div "7" at bounding box center [932, 181] width 24 height 24
type input "[DATE]"
select select "9"
select select "2025"
click at [956, 180] on div "8" at bounding box center [957, 181] width 24 height 24
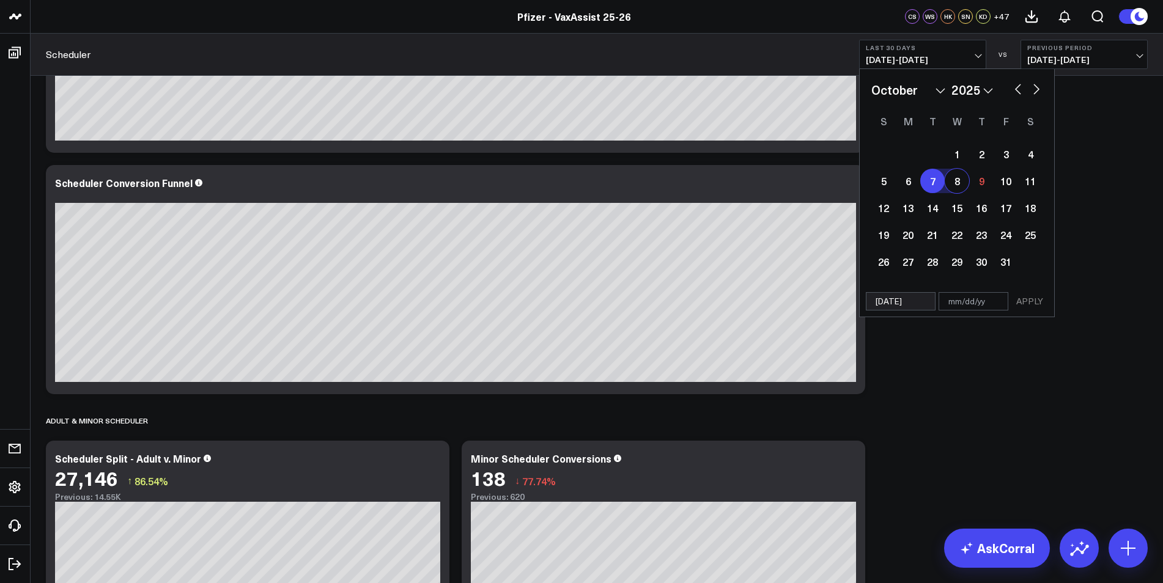
type input "[DATE]"
select select "9"
select select "2025"
click at [1034, 297] on button "APPLY" at bounding box center [1029, 301] width 37 height 18
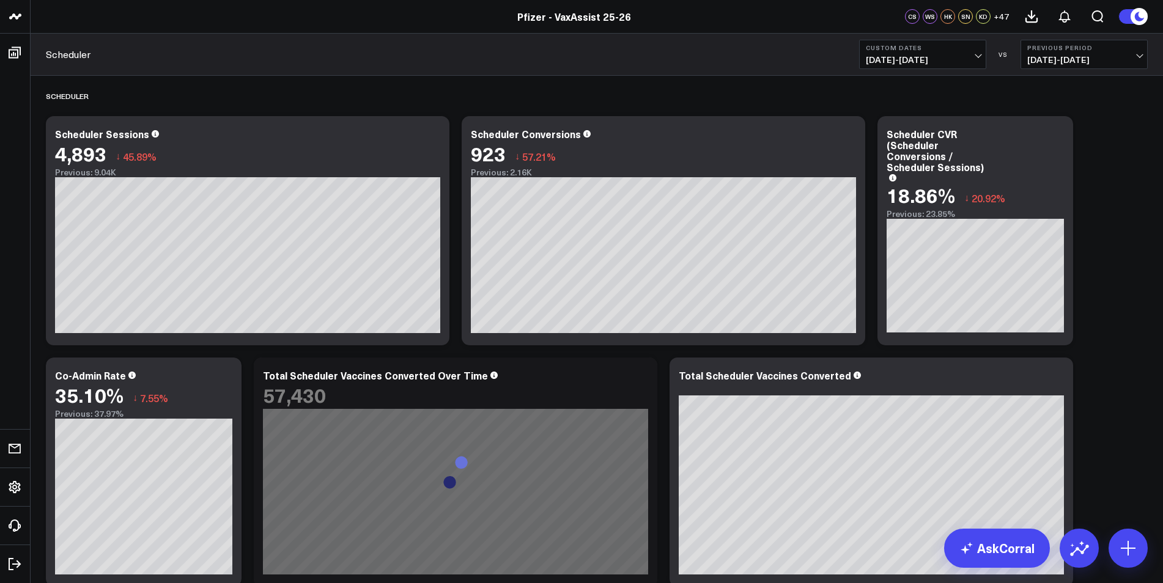
click at [954, 58] on span "[DATE] - [DATE]" at bounding box center [923, 60] width 114 height 10
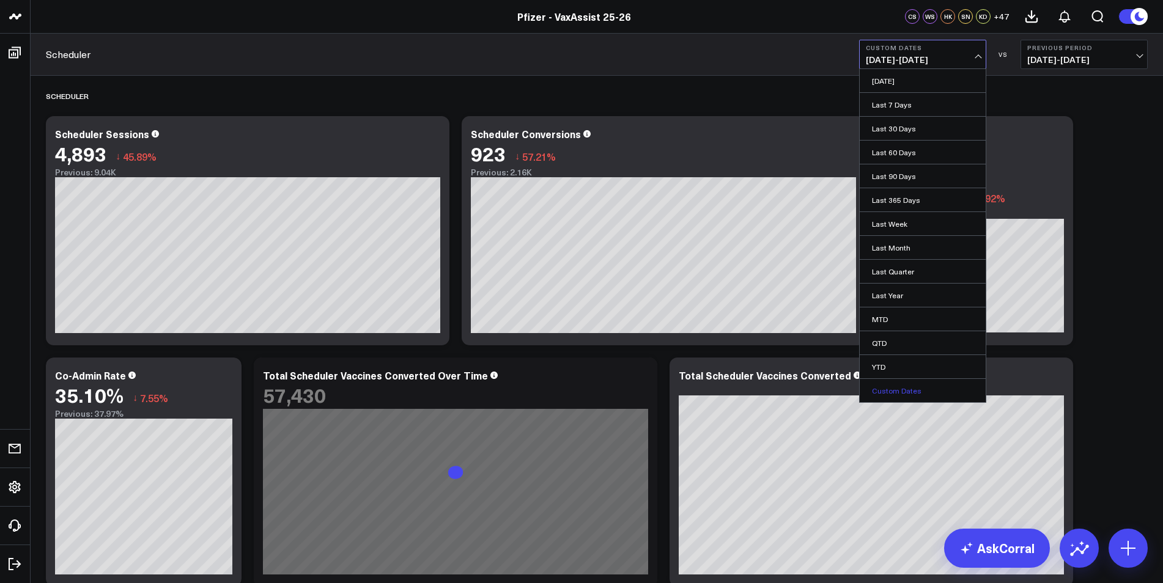
click at [921, 391] on link "Custom Dates" at bounding box center [923, 390] width 126 height 23
select select "9"
select select "2025"
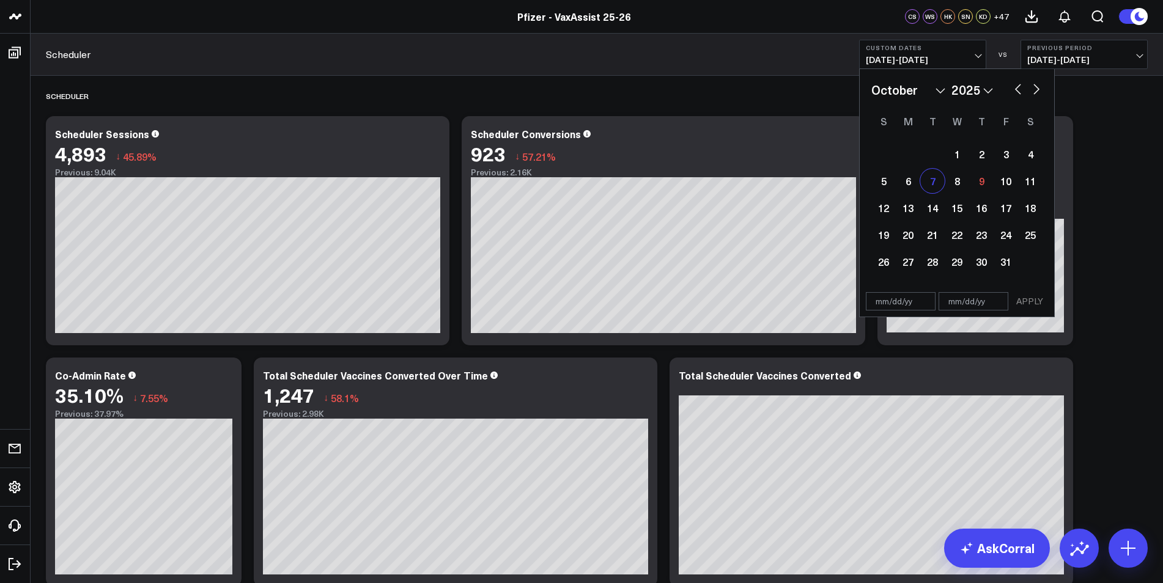
click at [931, 185] on div "7" at bounding box center [932, 181] width 24 height 24
type input "[DATE]"
select select "9"
select select "2025"
click at [931, 179] on div "7" at bounding box center [932, 181] width 24 height 24
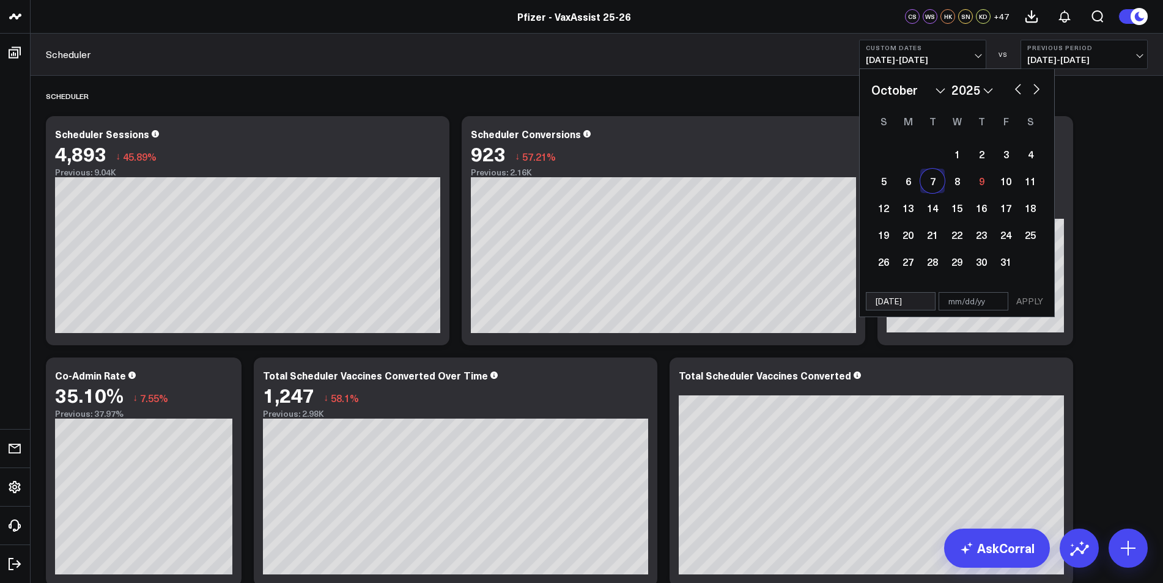
type input "[DATE]"
select select "9"
select select "2025"
click at [1038, 299] on button "APPLY" at bounding box center [1029, 301] width 37 height 18
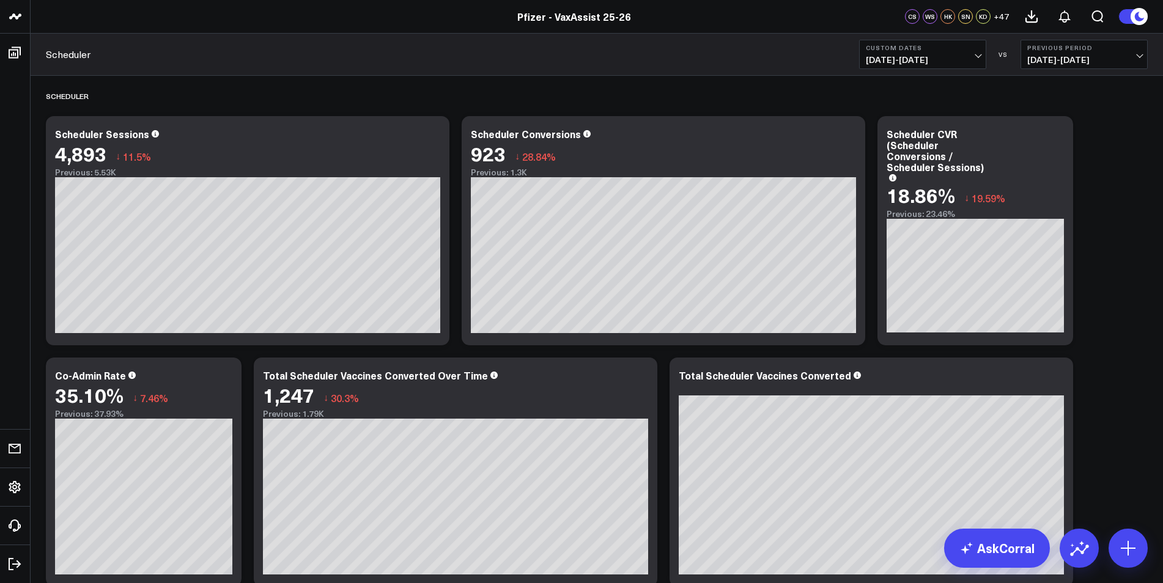
click at [1069, 53] on button "Previous Period [DATE] - [DATE]" at bounding box center [1083, 54] width 127 height 29
click at [1068, 147] on link "No Comparison" at bounding box center [1084, 152] width 126 height 23
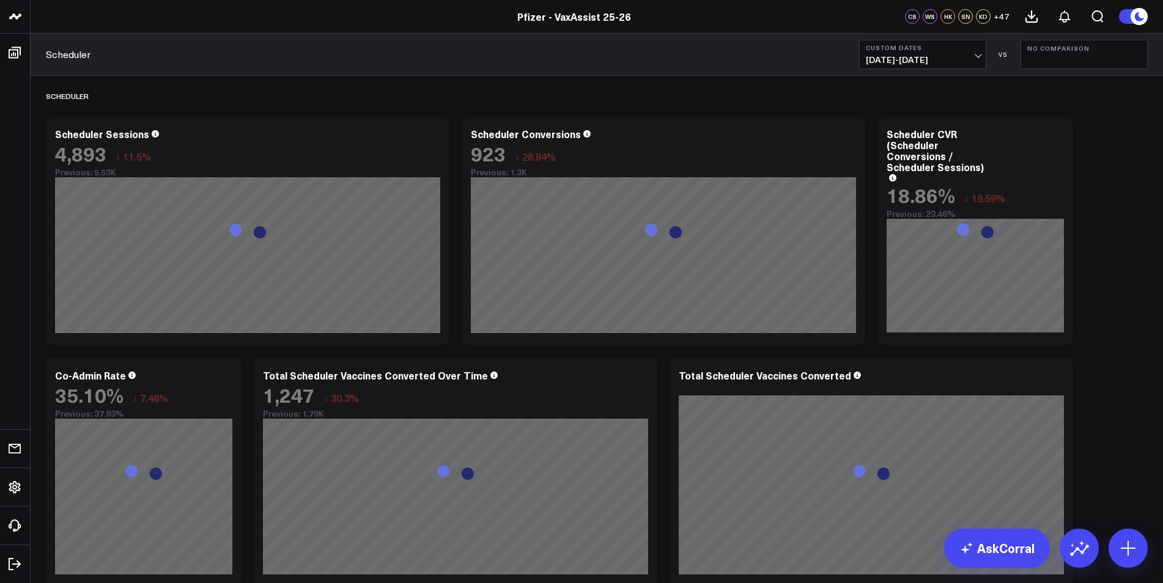
click at [957, 59] on span "[DATE] - [DATE]" at bounding box center [923, 60] width 114 height 10
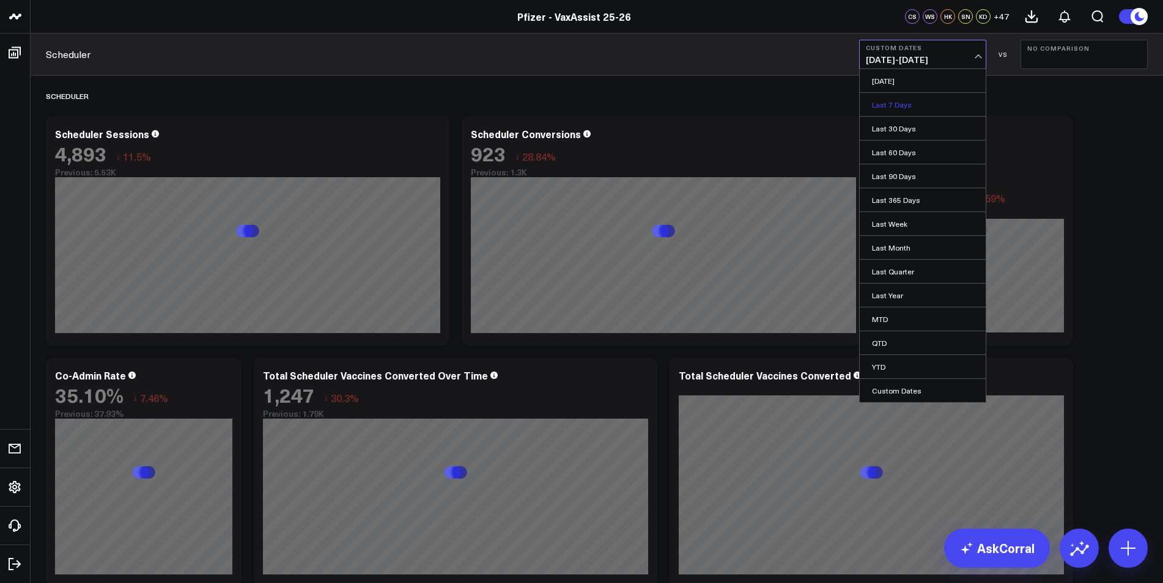
click at [954, 103] on link "Last 7 Days" at bounding box center [923, 104] width 126 height 23
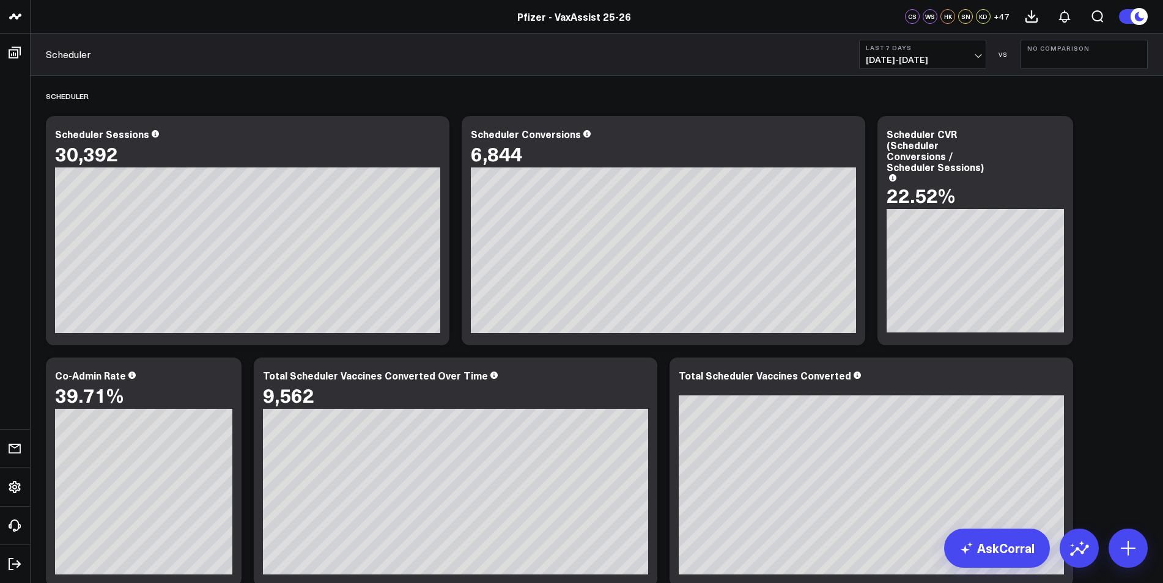
drag, startPoint x: 950, startPoint y: 46, endPoint x: 950, endPoint y: 64, distance: 17.7
click at [950, 46] on b "Last 7 Days" at bounding box center [923, 47] width 114 height 7
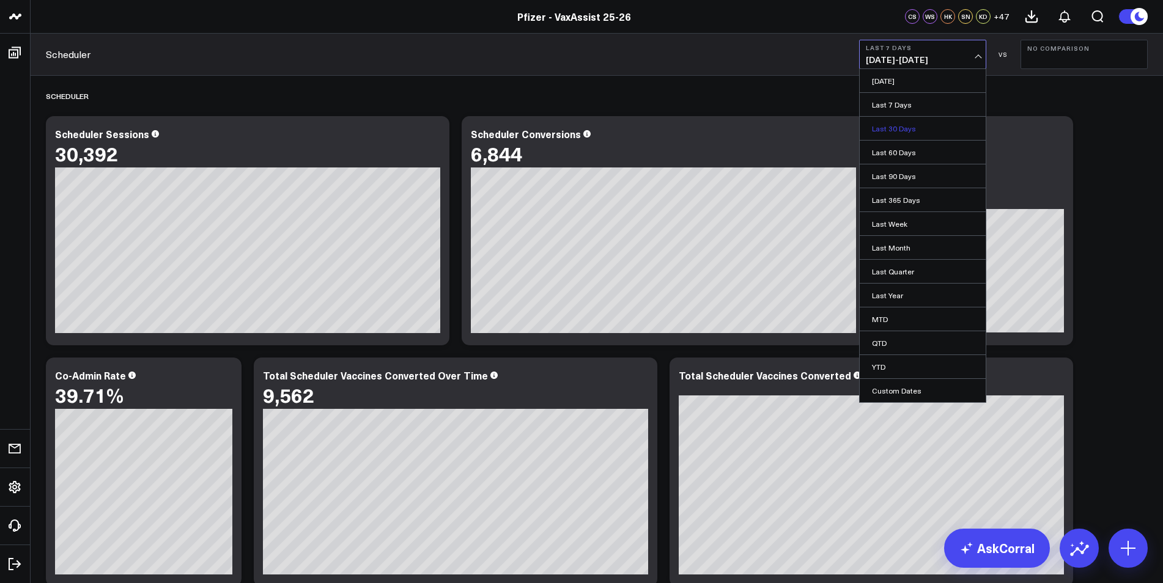
click at [934, 125] on link "Last 30 Days" at bounding box center [923, 128] width 126 height 23
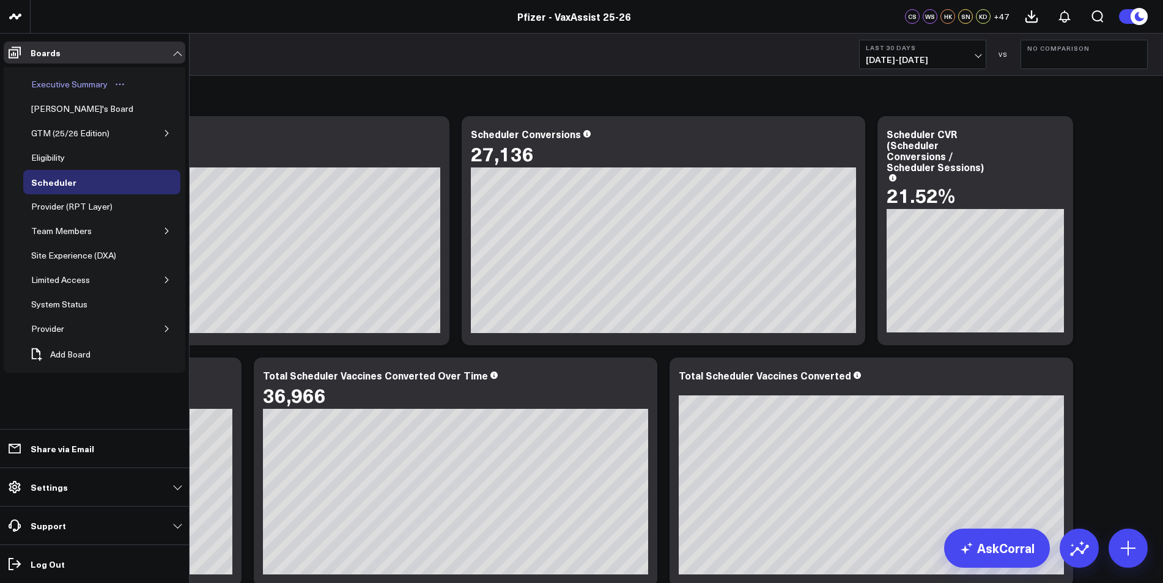
click at [83, 81] on div "Executive Summary" at bounding box center [69, 84] width 83 height 15
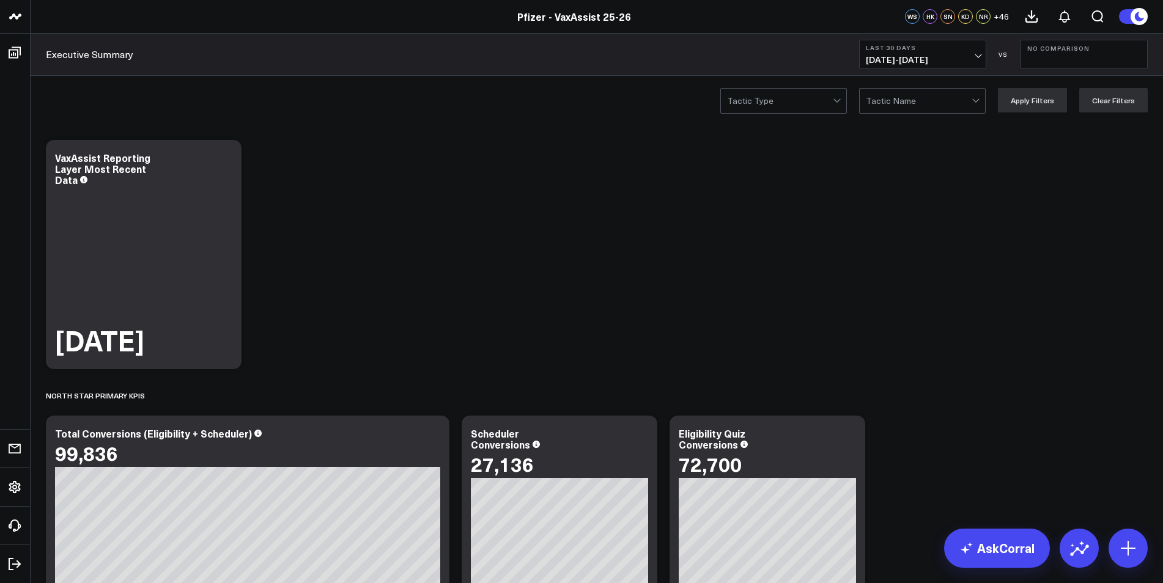
click at [841, 102] on div at bounding box center [838, 101] width 10 height 24
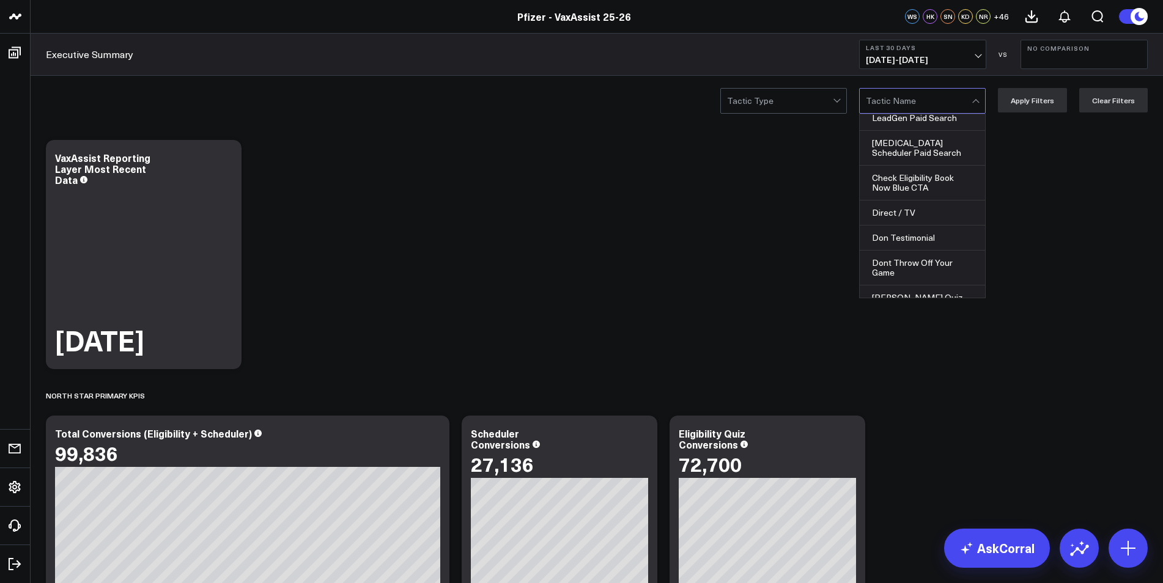
scroll to position [183, 0]
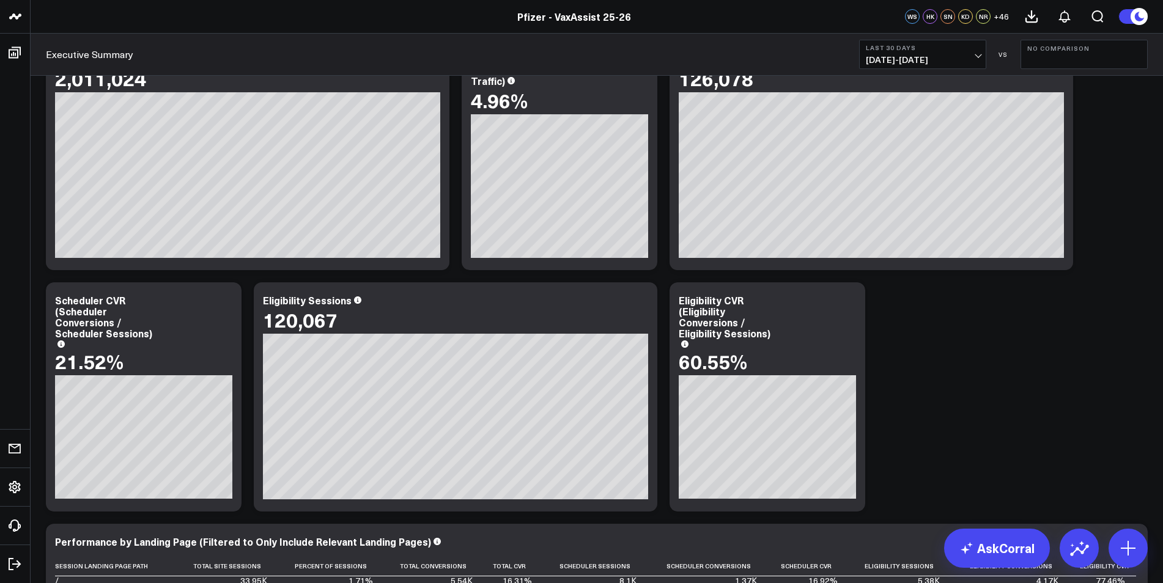
scroll to position [1529, 0]
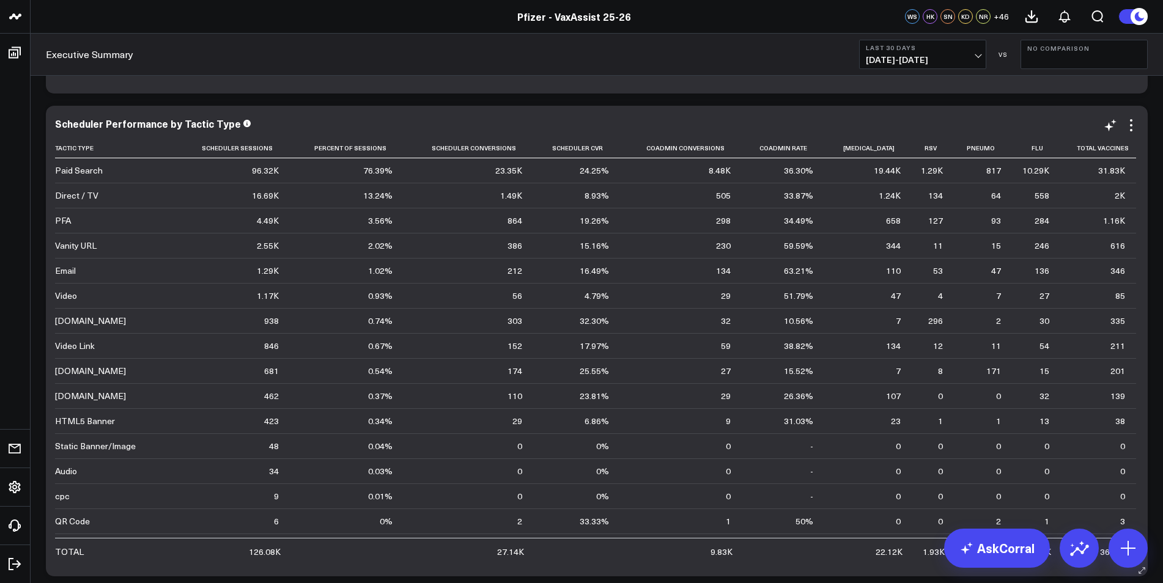
scroll to position [4108, 0]
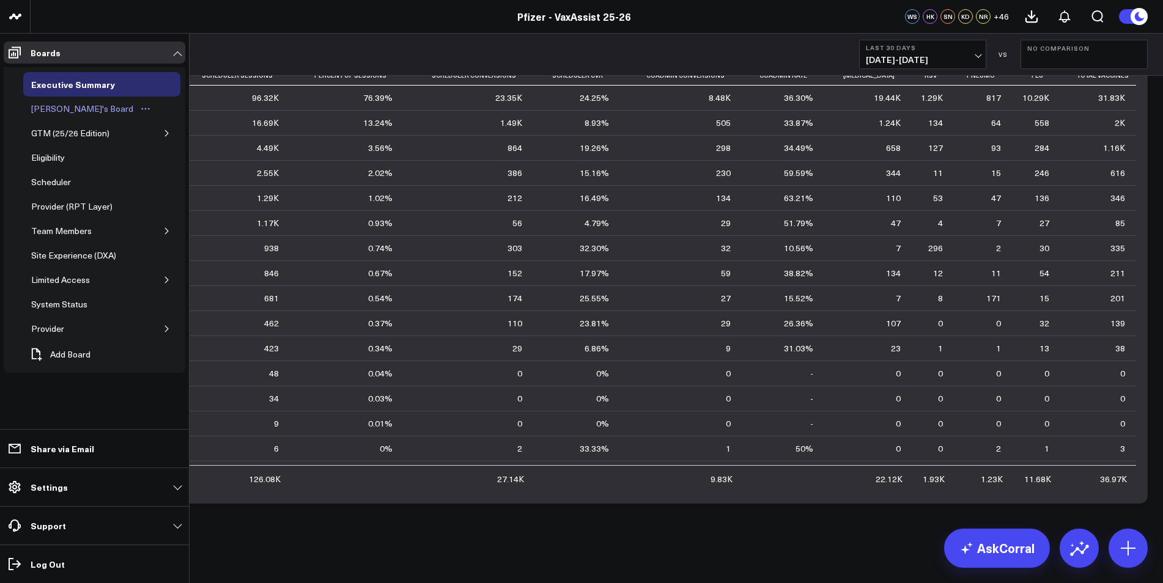
click at [60, 111] on div "[PERSON_NAME]'s Board" at bounding box center [82, 108] width 108 height 15
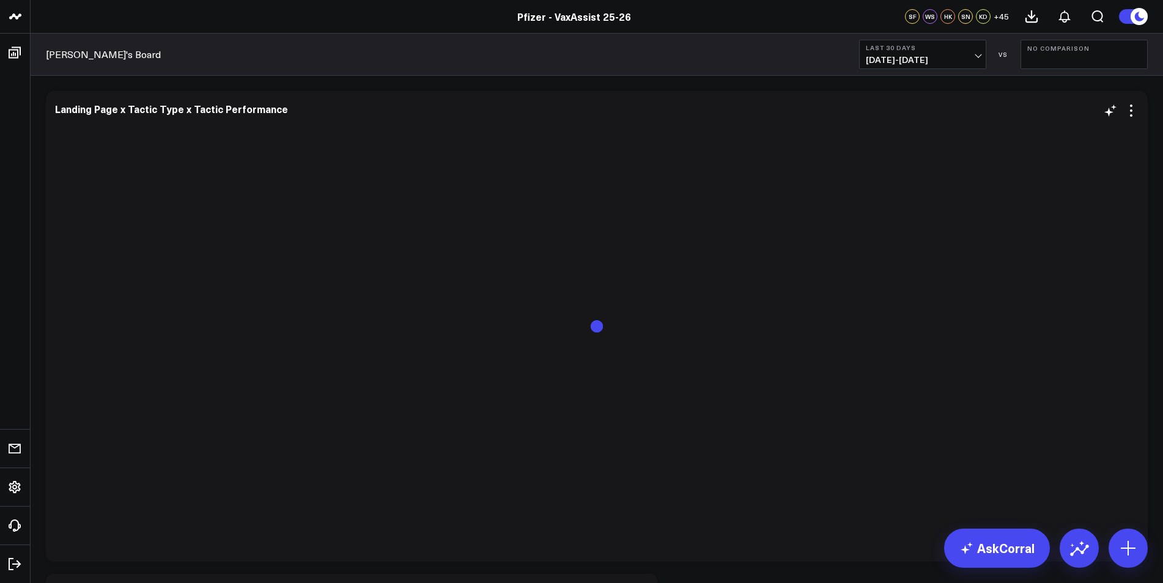
scroll to position [245, 0]
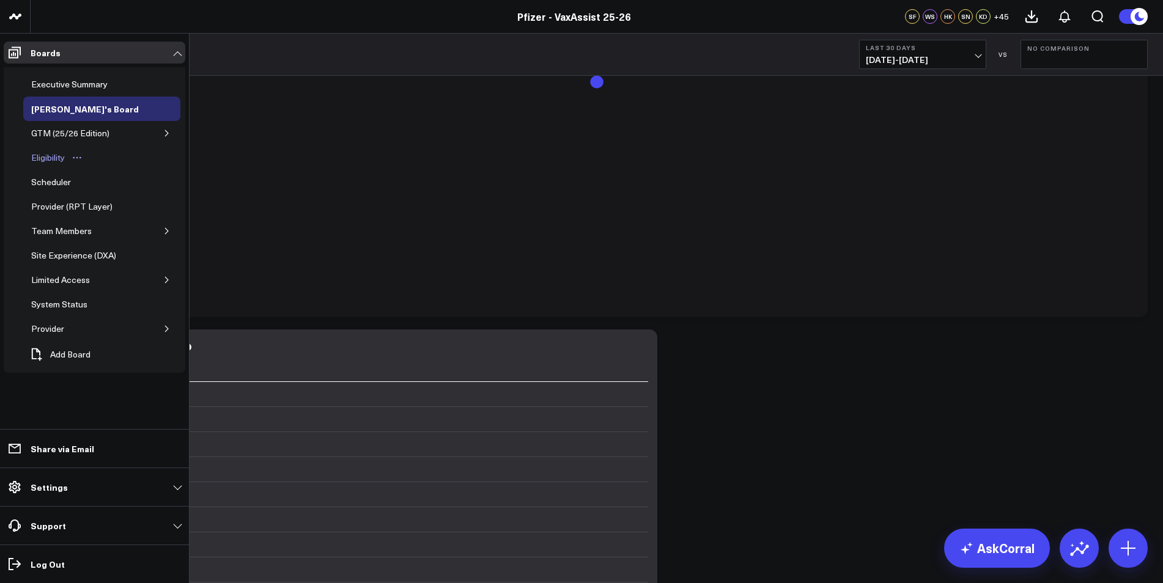
click at [51, 157] on div "Eligibility" at bounding box center [48, 157] width 40 height 15
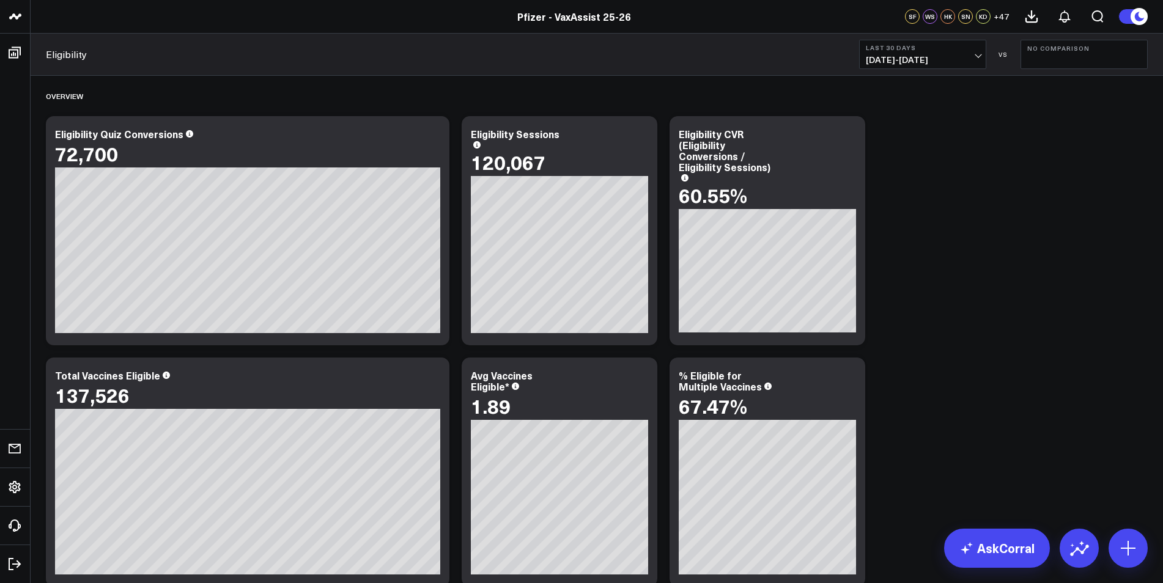
click at [1056, 42] on button "No Comparison" at bounding box center [1083, 54] width 127 height 29
click at [1055, 127] on link "YoY" at bounding box center [1084, 128] width 126 height 23
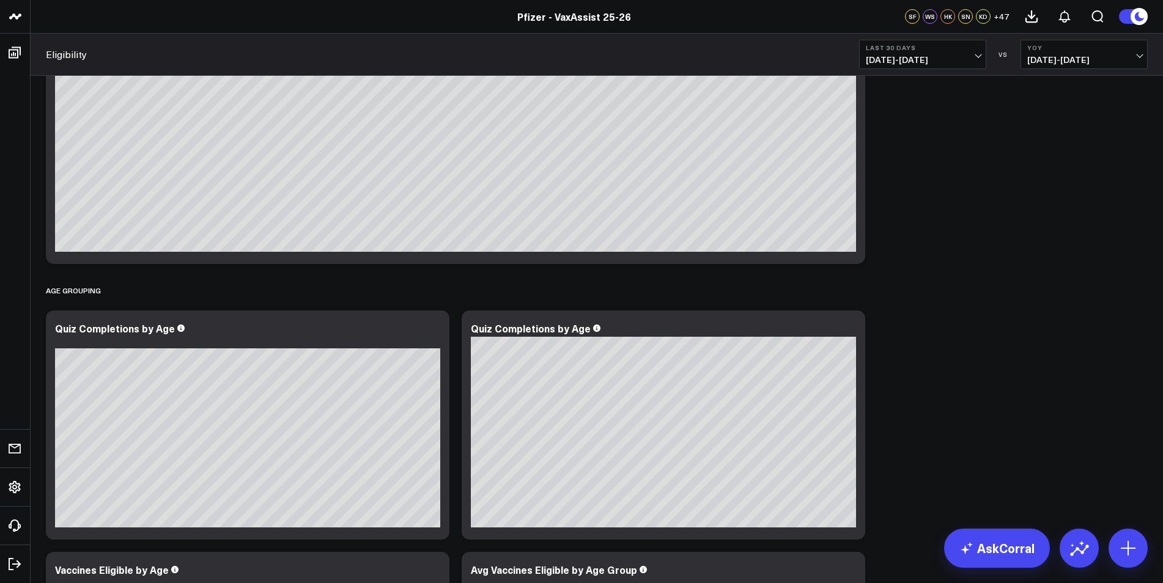
scroll to position [622, 0]
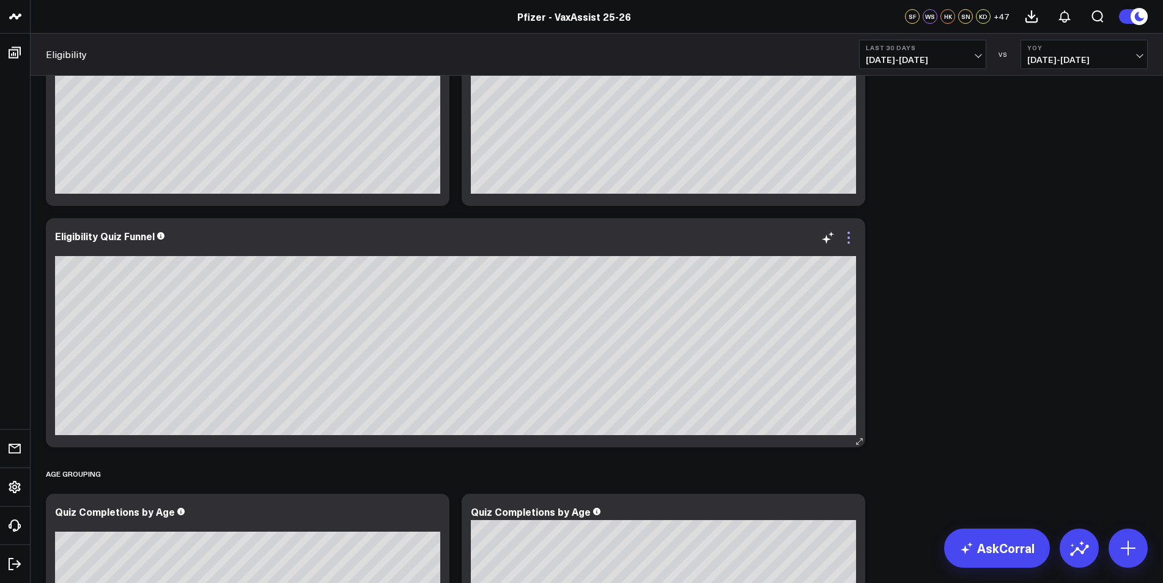
click at [841, 244] on icon at bounding box center [848, 237] width 15 height 15
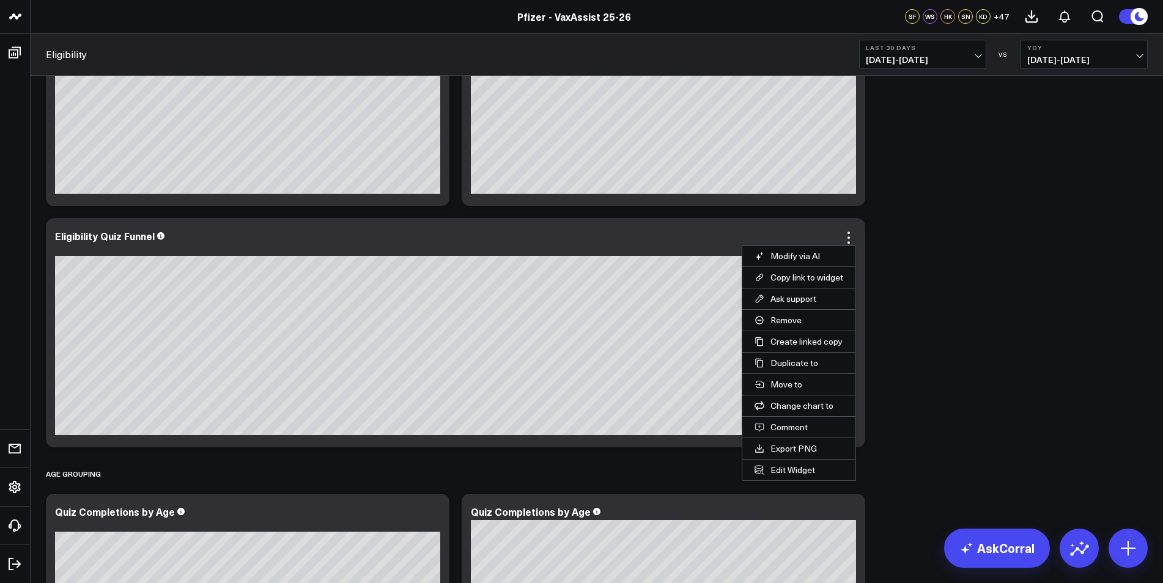
click at [962, 265] on div "Overview Modify via AI Copy link to widget Ask support Remove Create linked cop…" at bounding box center [597, 470] width 1114 height 2035
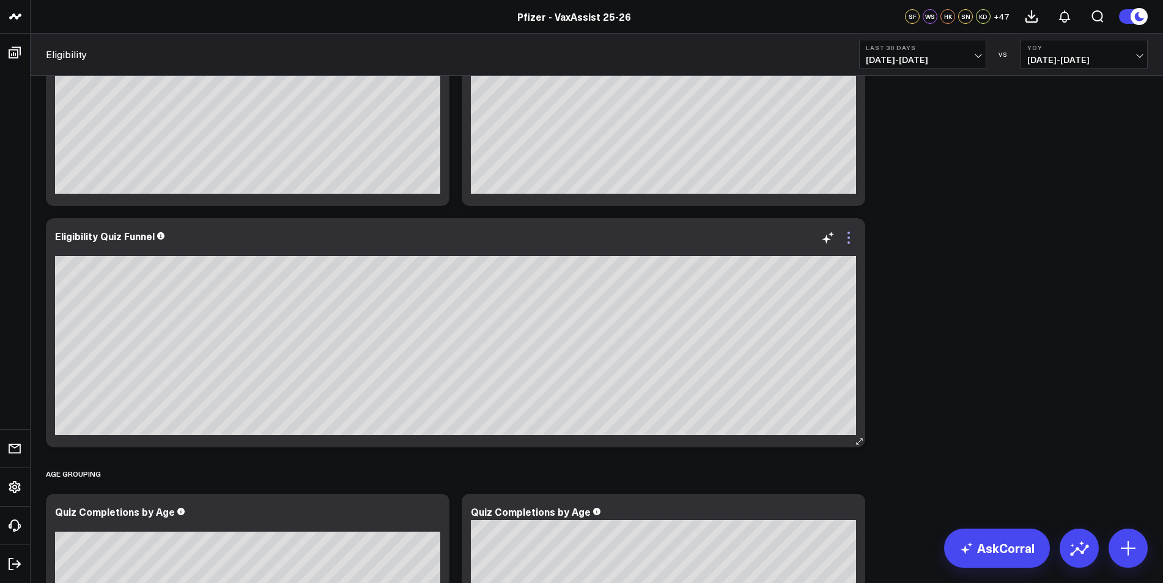
click at [854, 239] on icon at bounding box center [848, 237] width 15 height 15
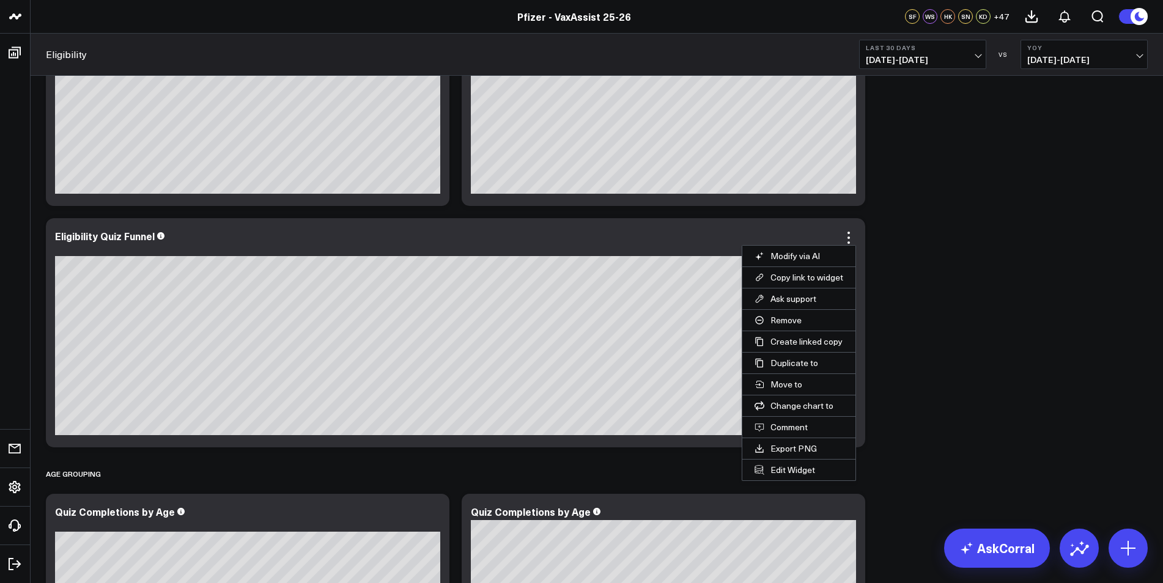
click at [917, 286] on div "Overview Modify via AI Copy link to widget Ask support Remove Create linked cop…" at bounding box center [597, 470] width 1114 height 2035
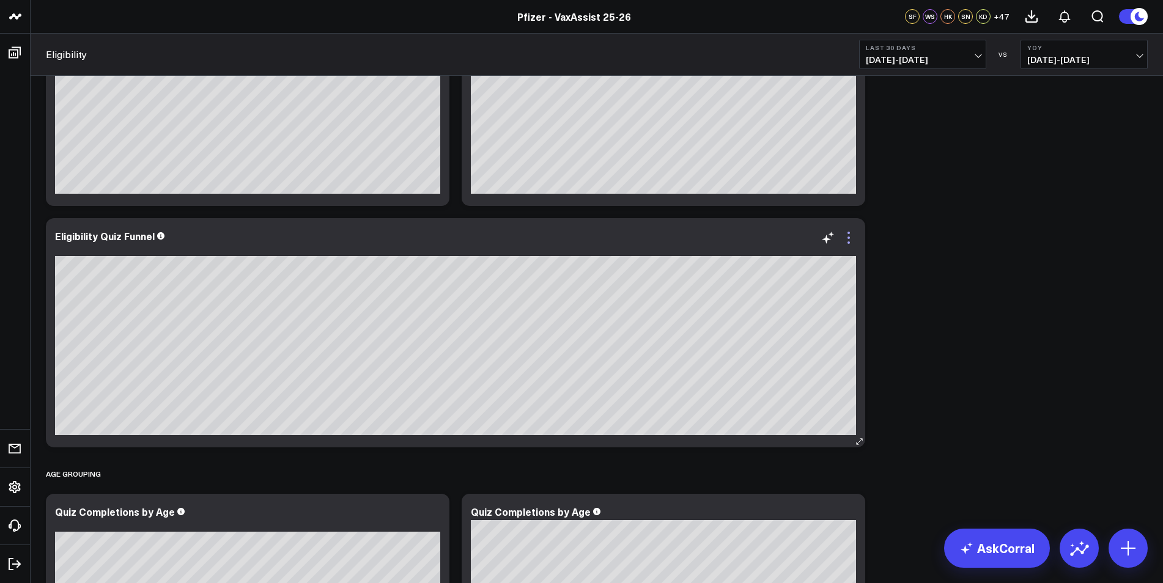
click at [847, 240] on icon at bounding box center [848, 237] width 15 height 15
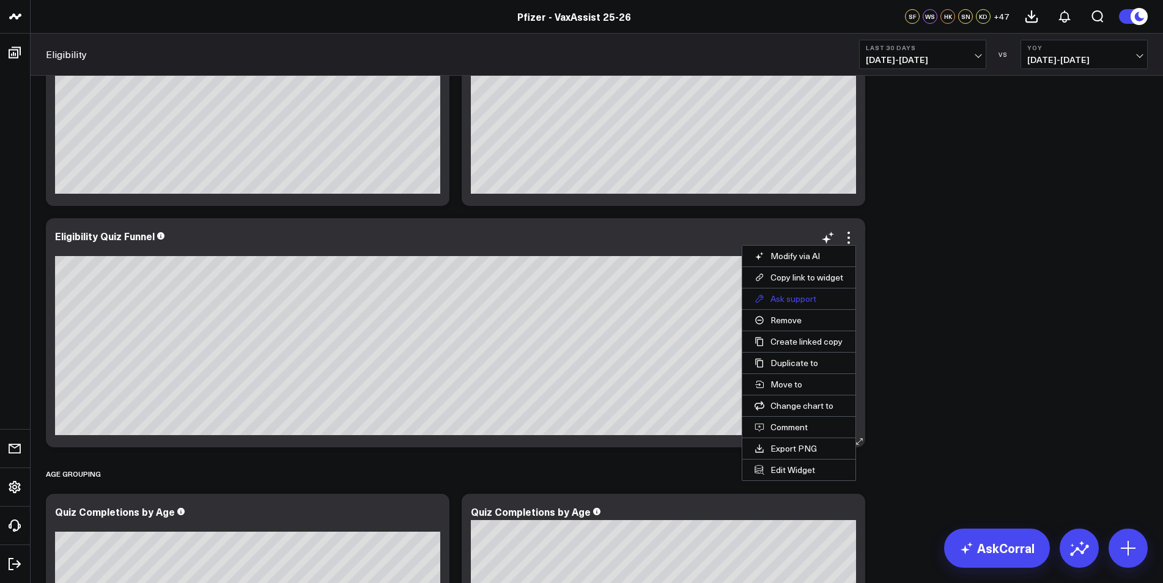
click at [824, 293] on button "Ask support" at bounding box center [798, 299] width 113 height 21
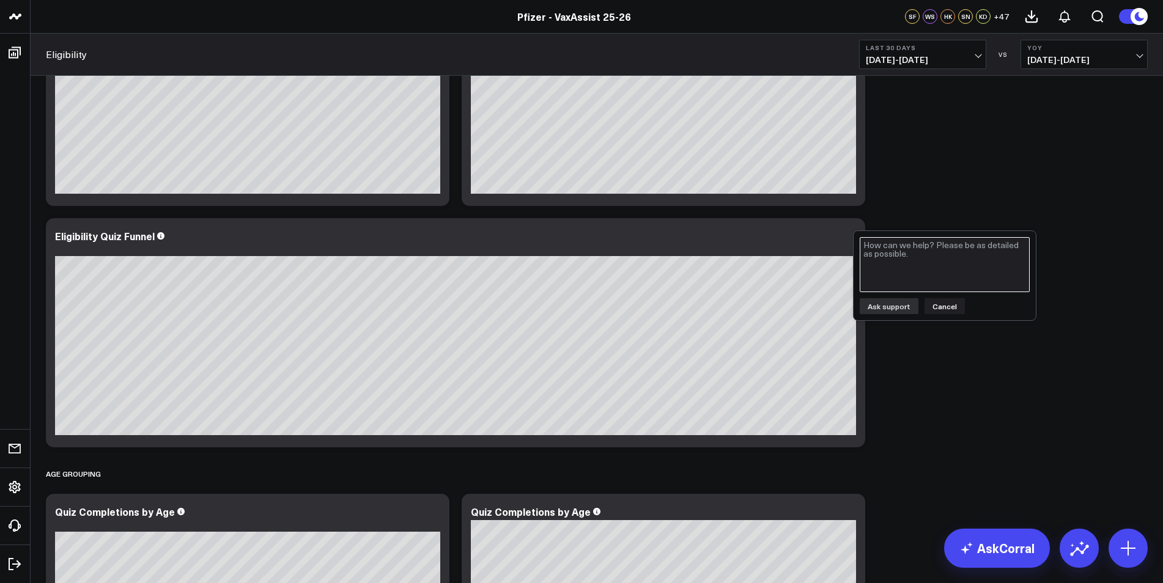
click at [901, 260] on textarea at bounding box center [945, 264] width 170 height 55
paste textarea "Have you received a 2025​-​2026 [MEDICAL_DATA] vaccine?"
type textarea "Hi this decreasse in the answered covid19 question is likely due to the year ch…"
click at [904, 311] on button "Ask support" at bounding box center [889, 306] width 59 height 16
